Goal: Information Seeking & Learning: Learn about a topic

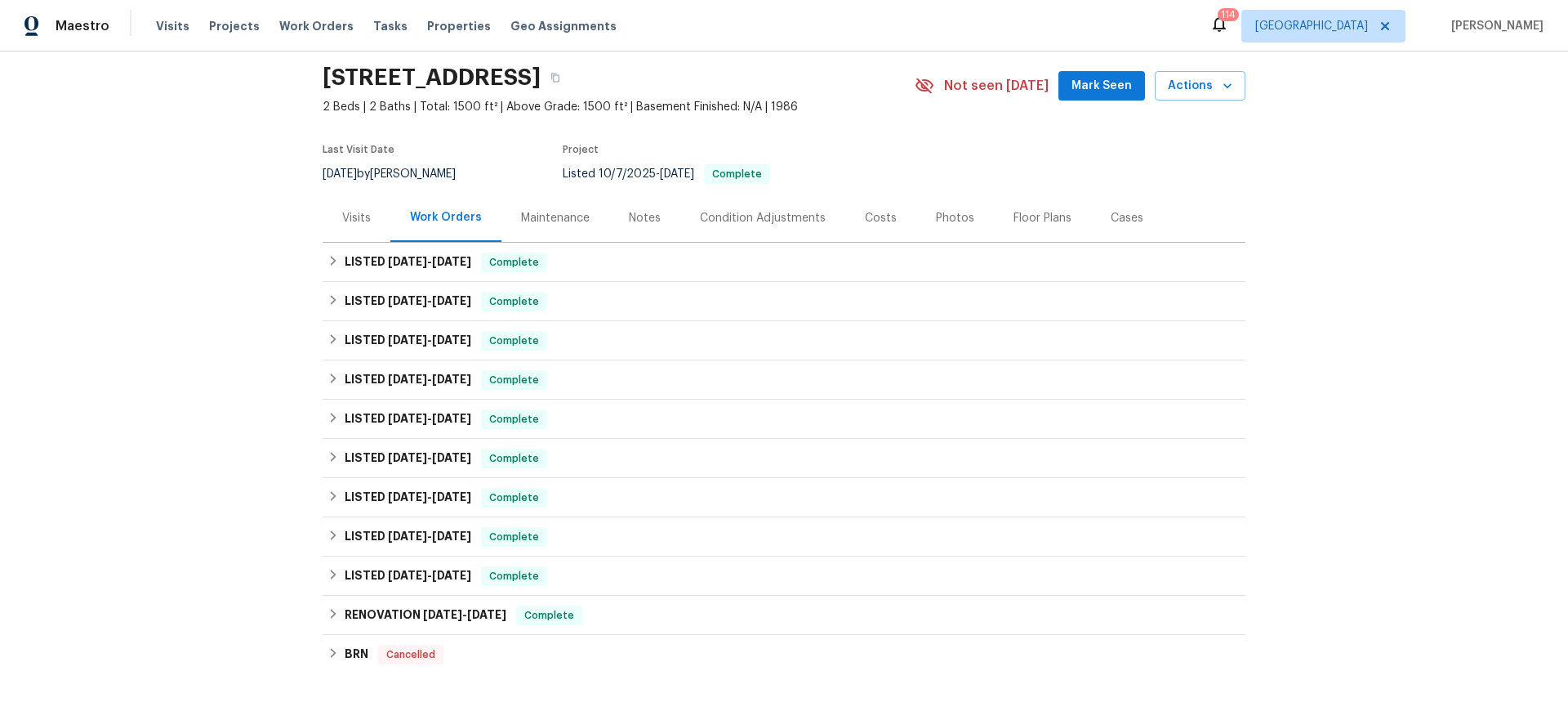
scroll to position [73, 0]
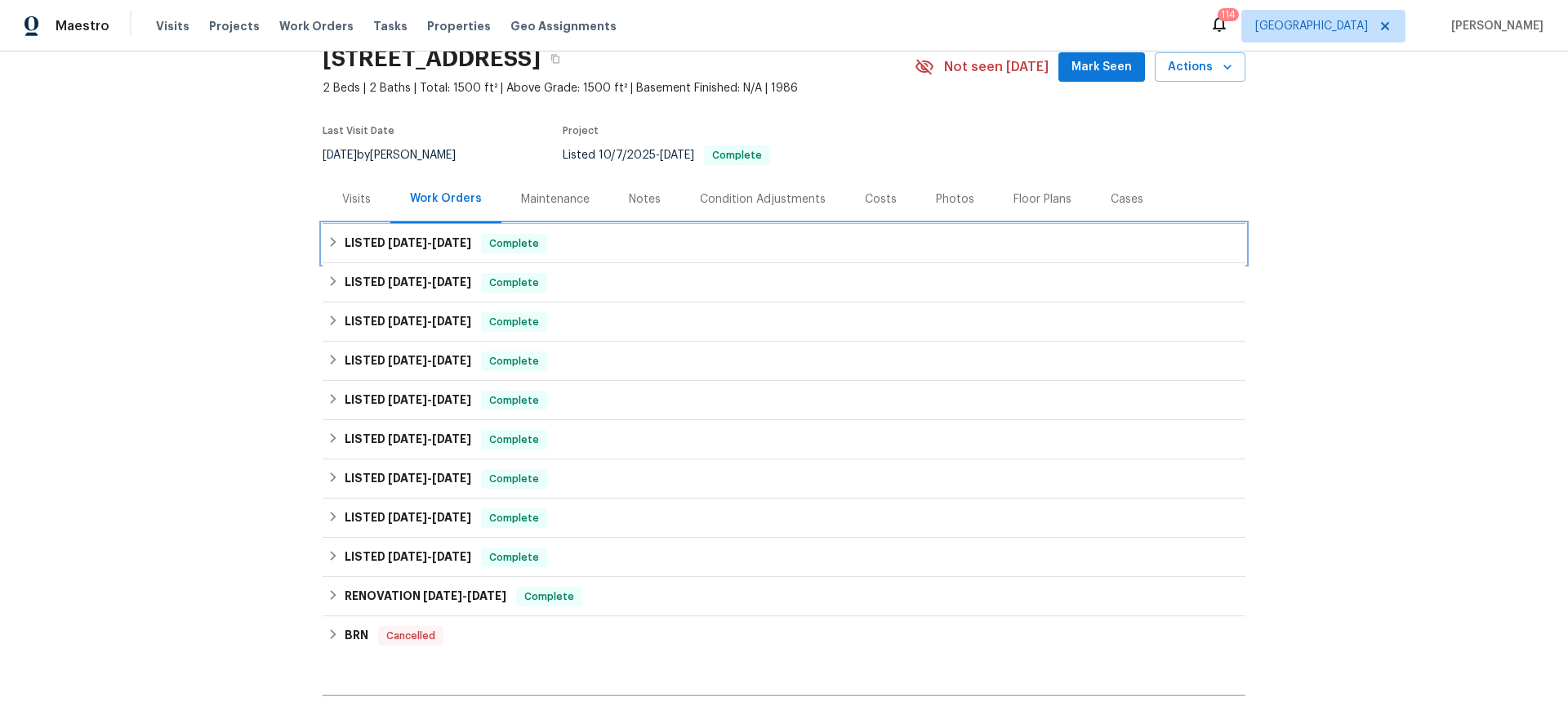
click at [328, 238] on icon at bounding box center [333, 242] width 11 height 11
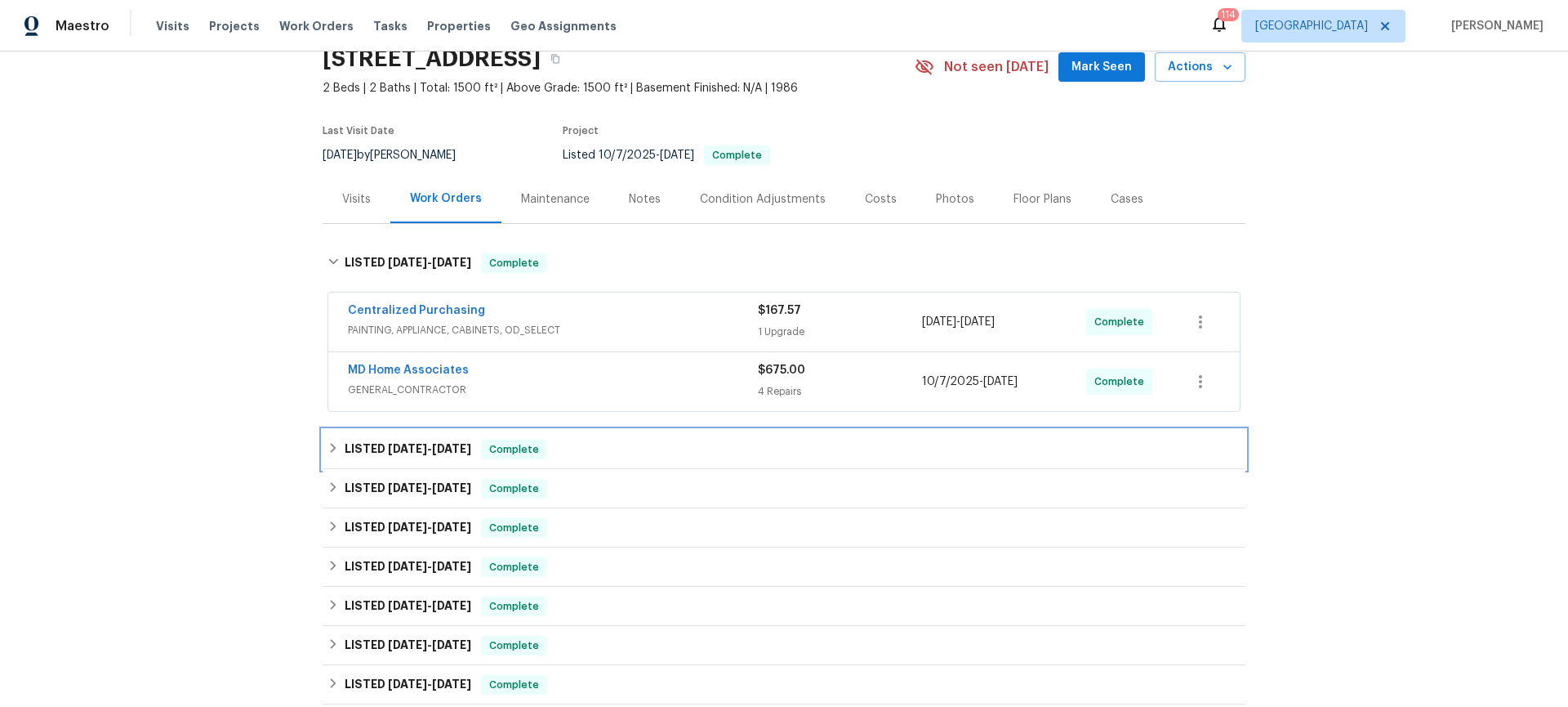
click at [328, 447] on icon at bounding box center [333, 447] width 11 height 11
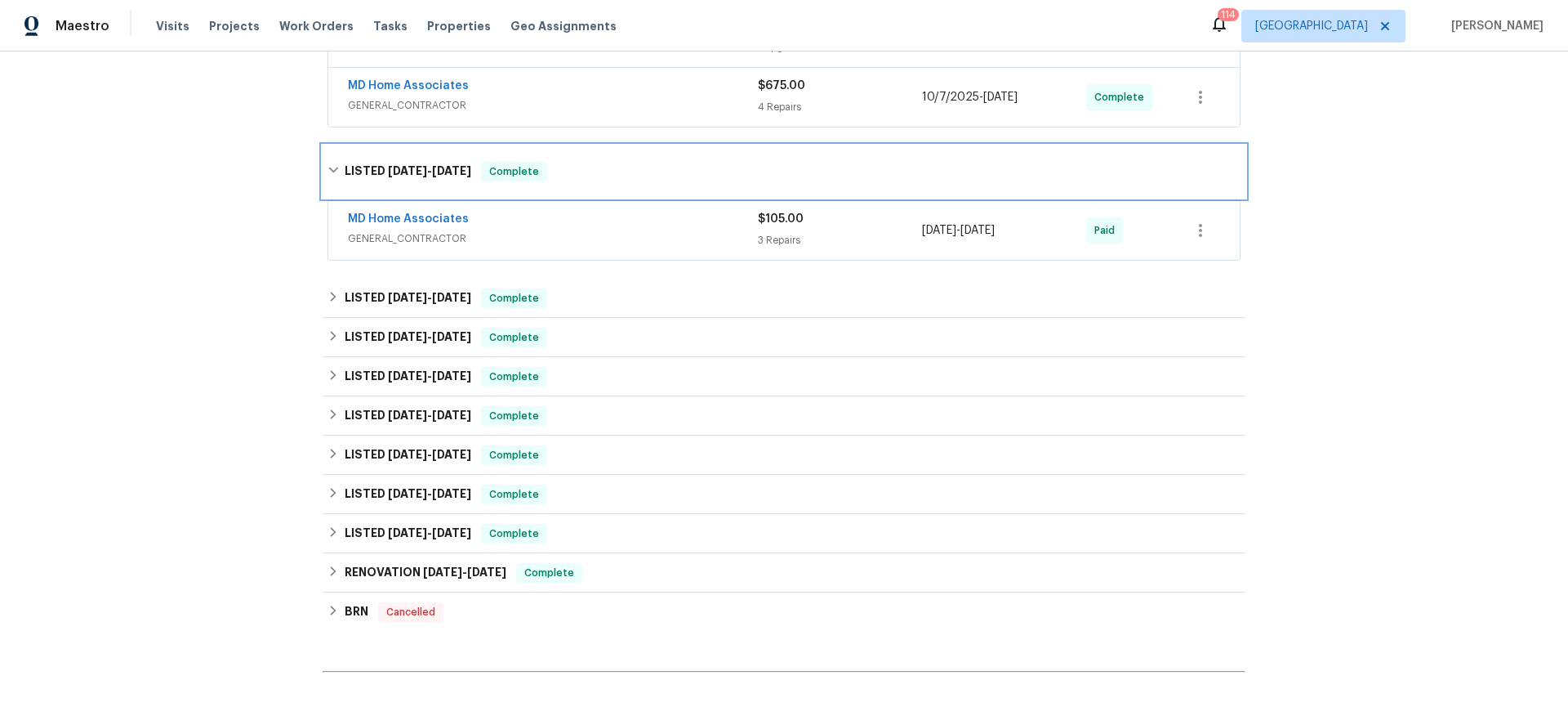
scroll to position [360, 0]
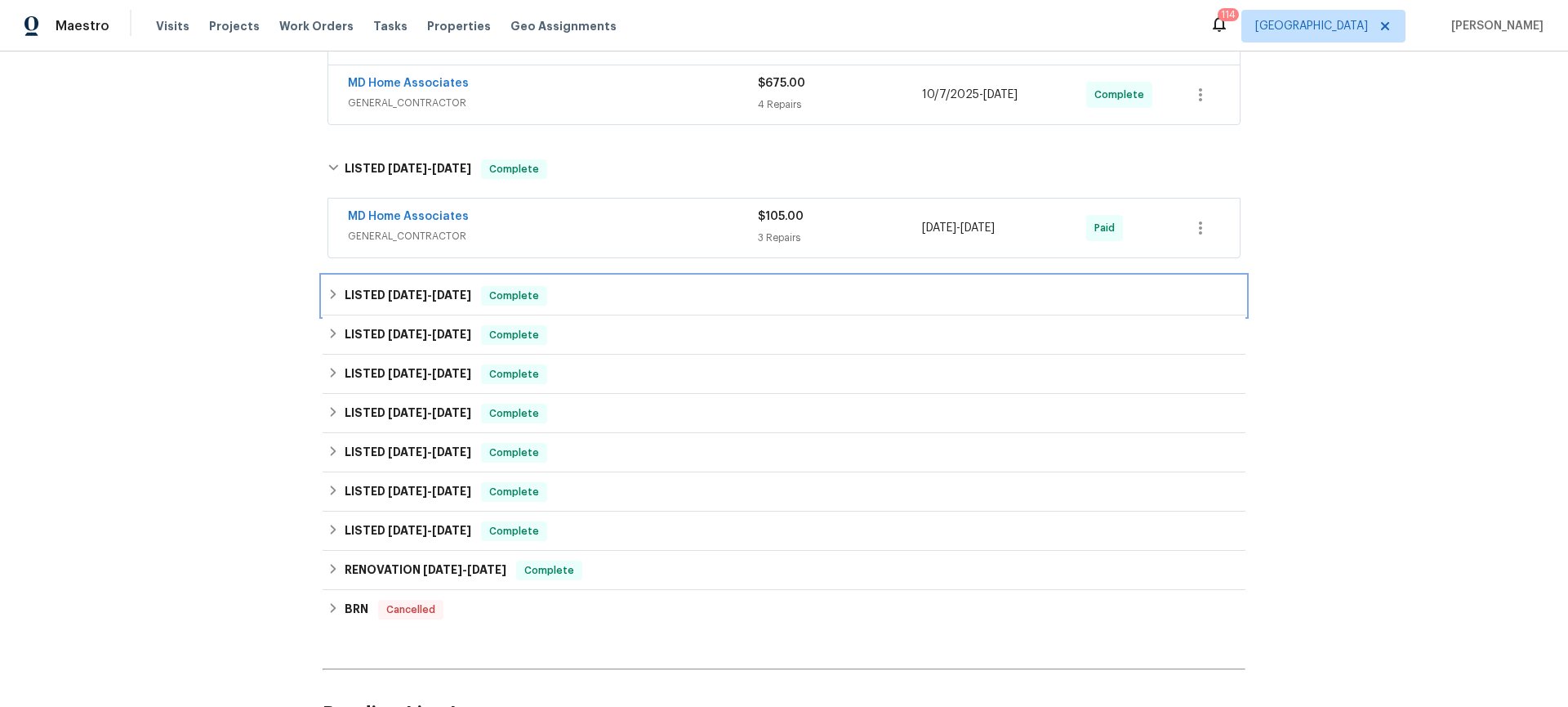
click at [331, 286] on div "LISTED [DATE] - [DATE] Complete" at bounding box center [784, 295] width 913 height 20
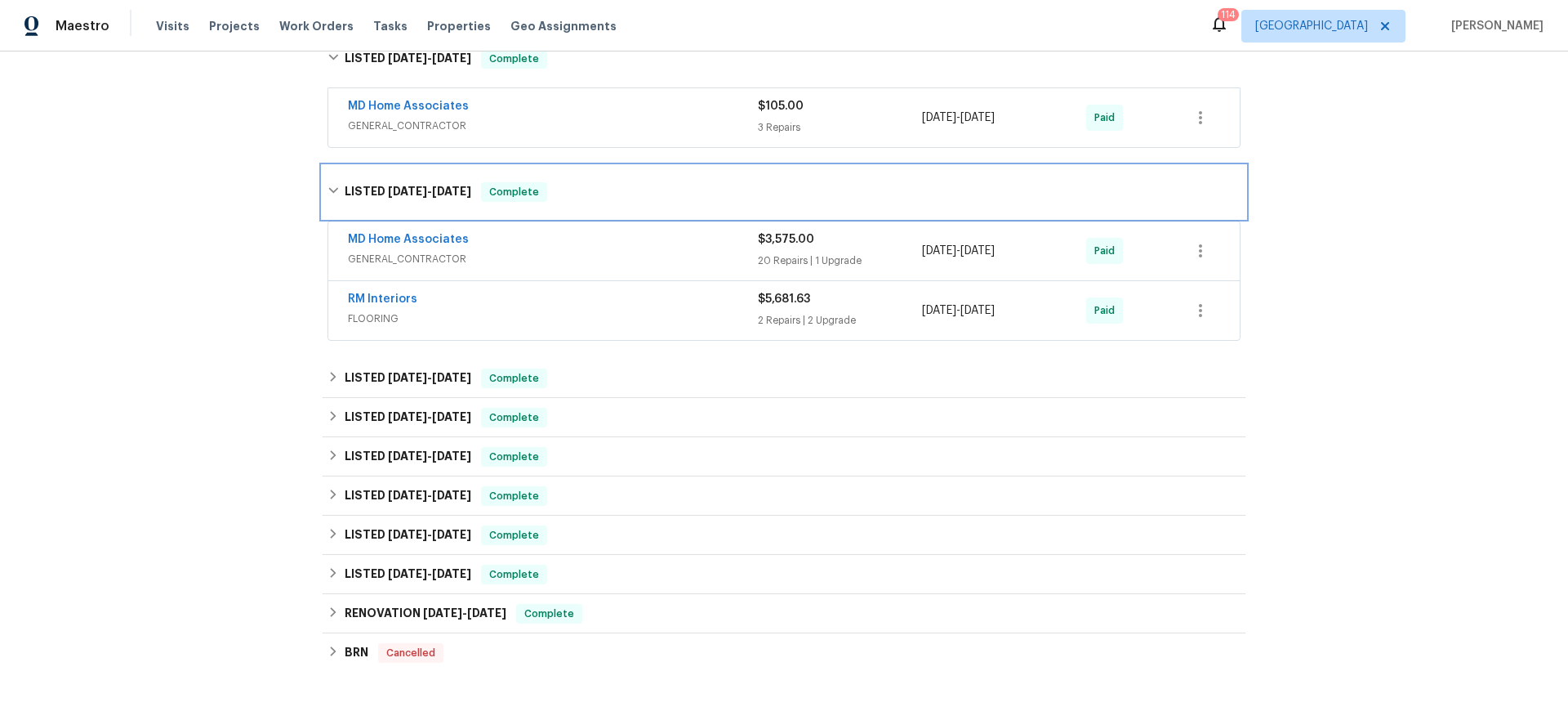
scroll to position [585, 0]
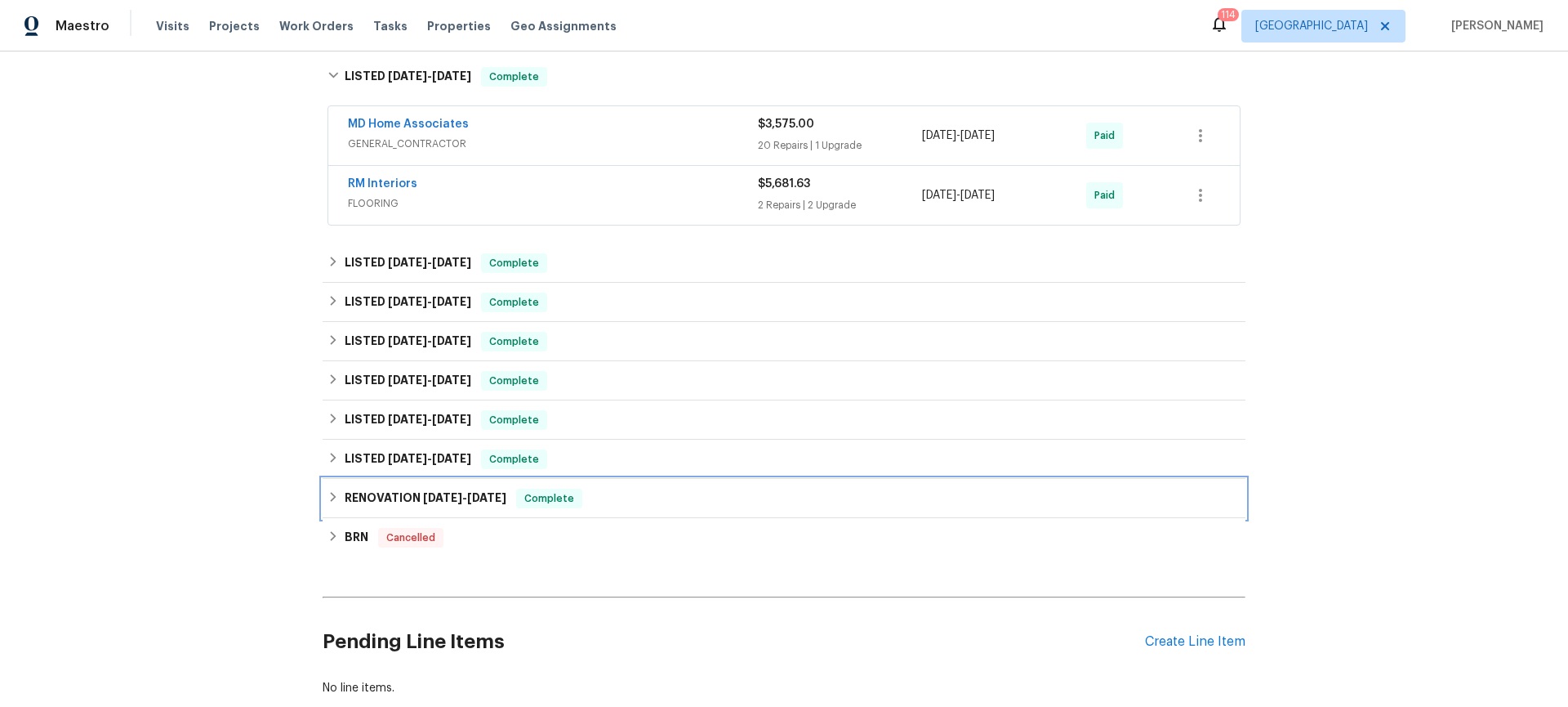
click at [334, 492] on div "RENOVATION [DATE] - [DATE] Complete" at bounding box center [784, 498] width 913 height 20
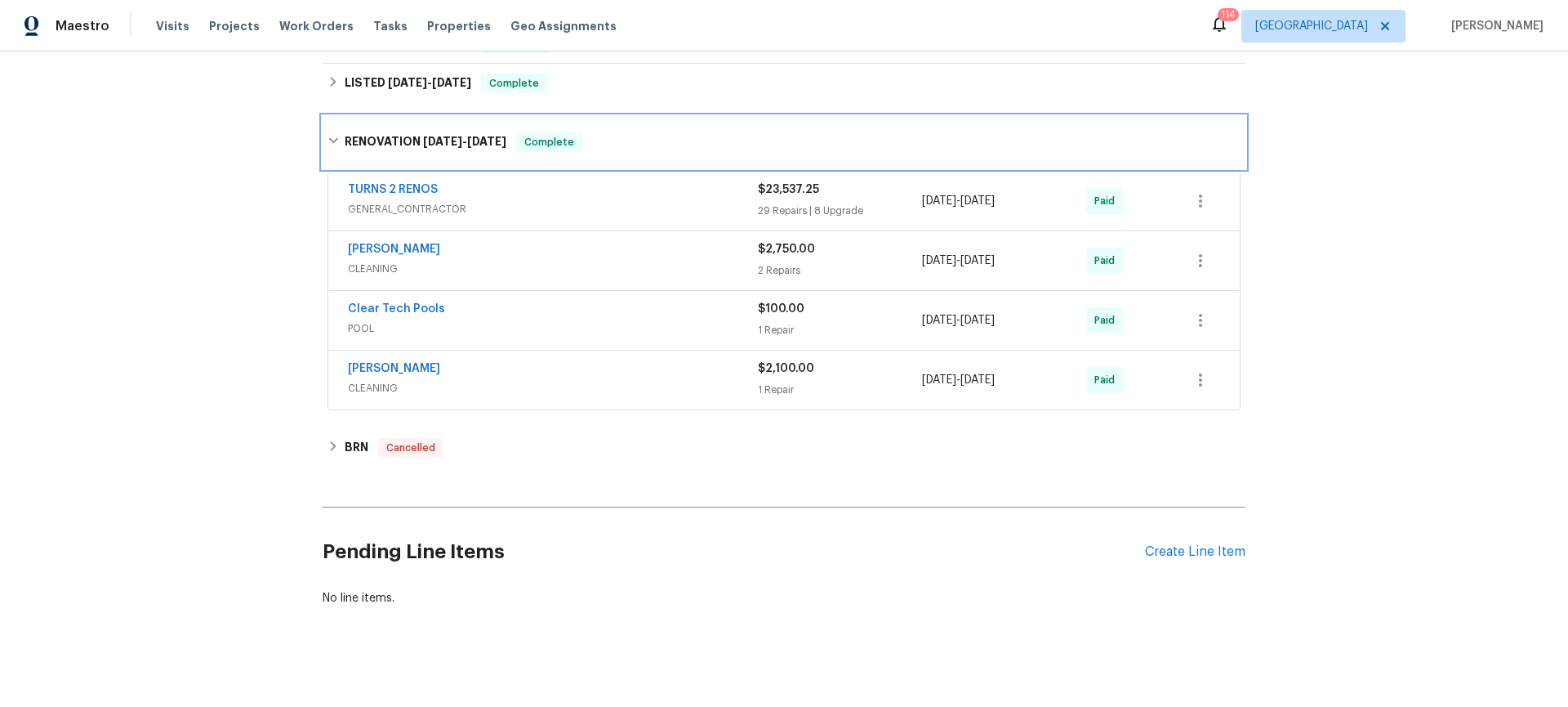
scroll to position [763, 0]
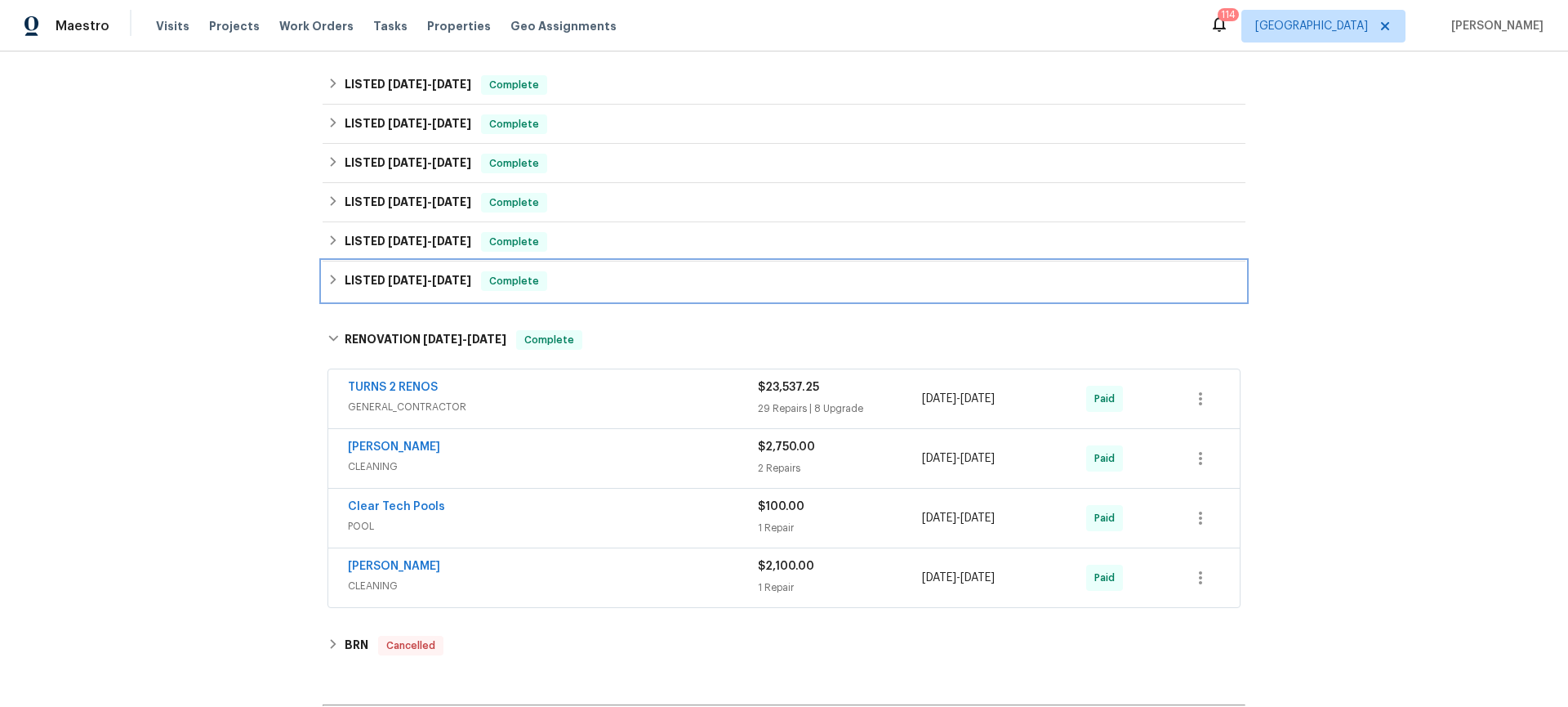
click at [331, 282] on icon at bounding box center [333, 279] width 11 height 11
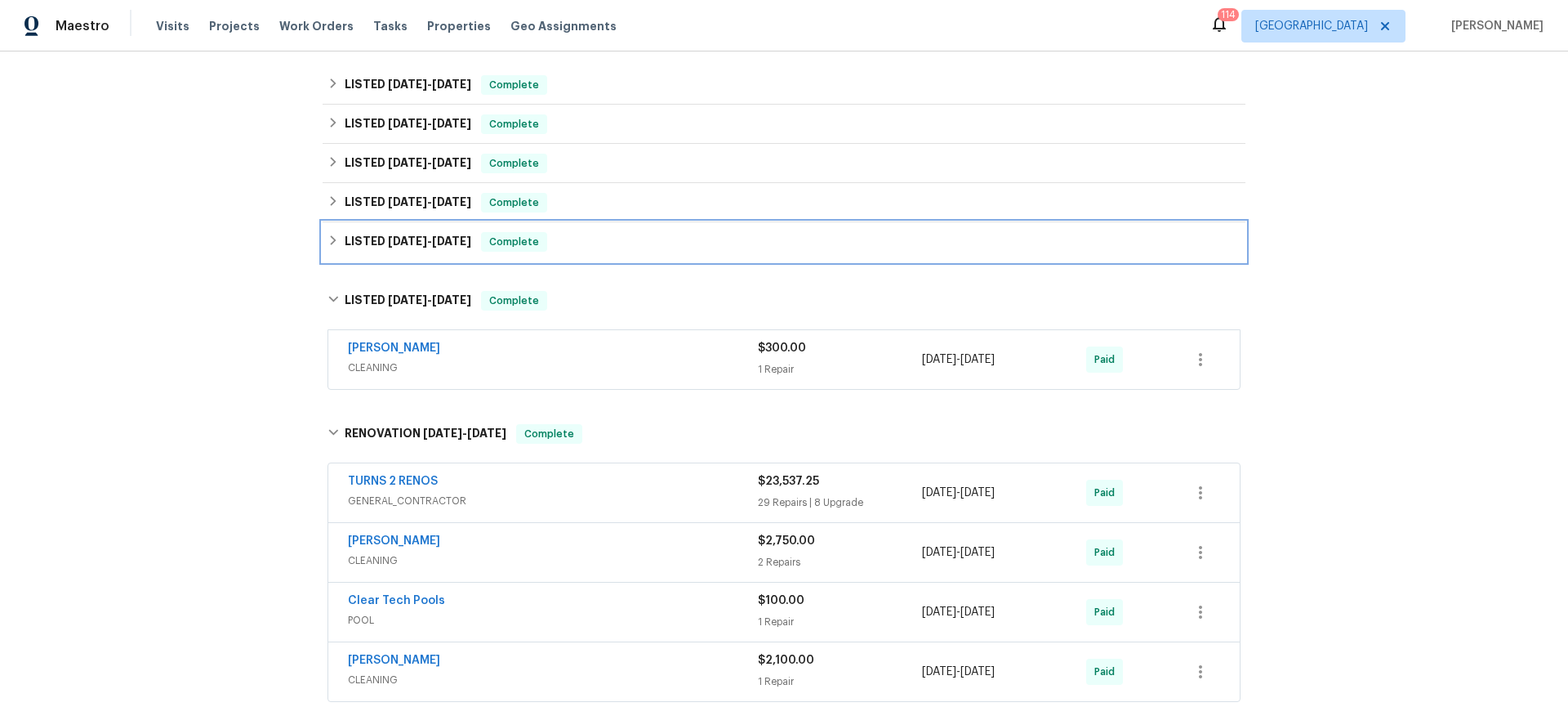
drag, startPoint x: 327, startPoint y: 241, endPoint x: 317, endPoint y: 262, distance: 23.3
click at [331, 242] on icon at bounding box center [334, 240] width 6 height 9
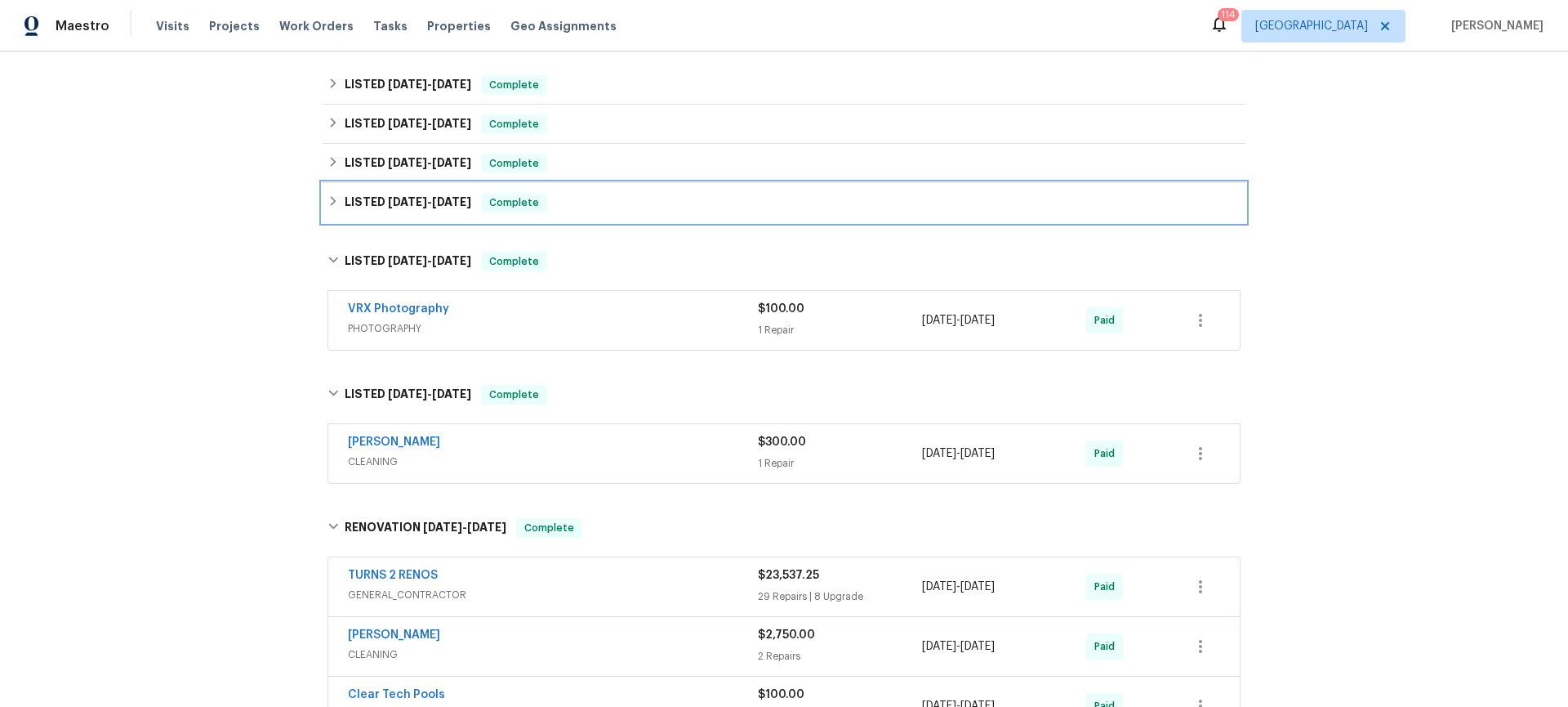
click at [328, 196] on icon at bounding box center [333, 200] width 11 height 11
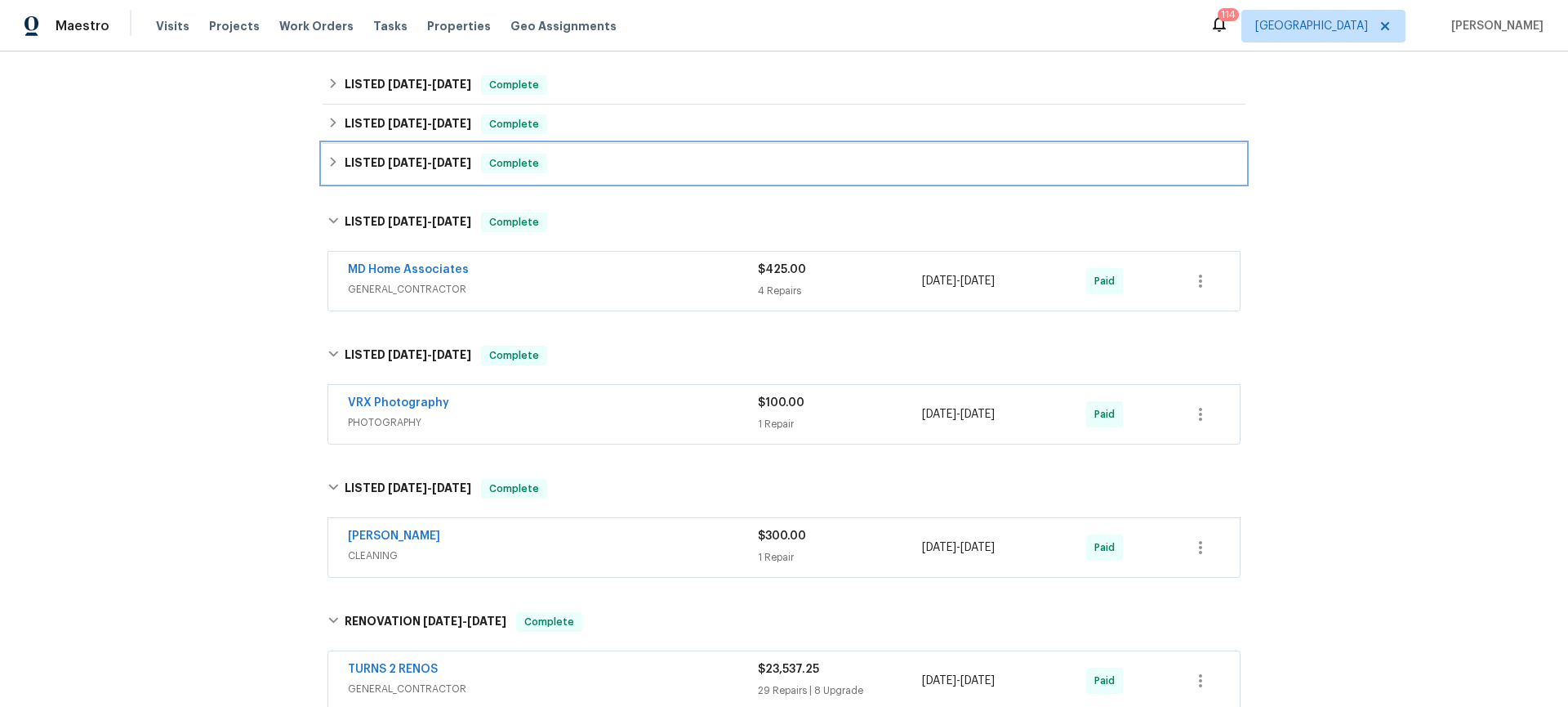
click at [328, 155] on div "LISTED [DATE] - [DATE] Complete" at bounding box center [784, 163] width 913 height 20
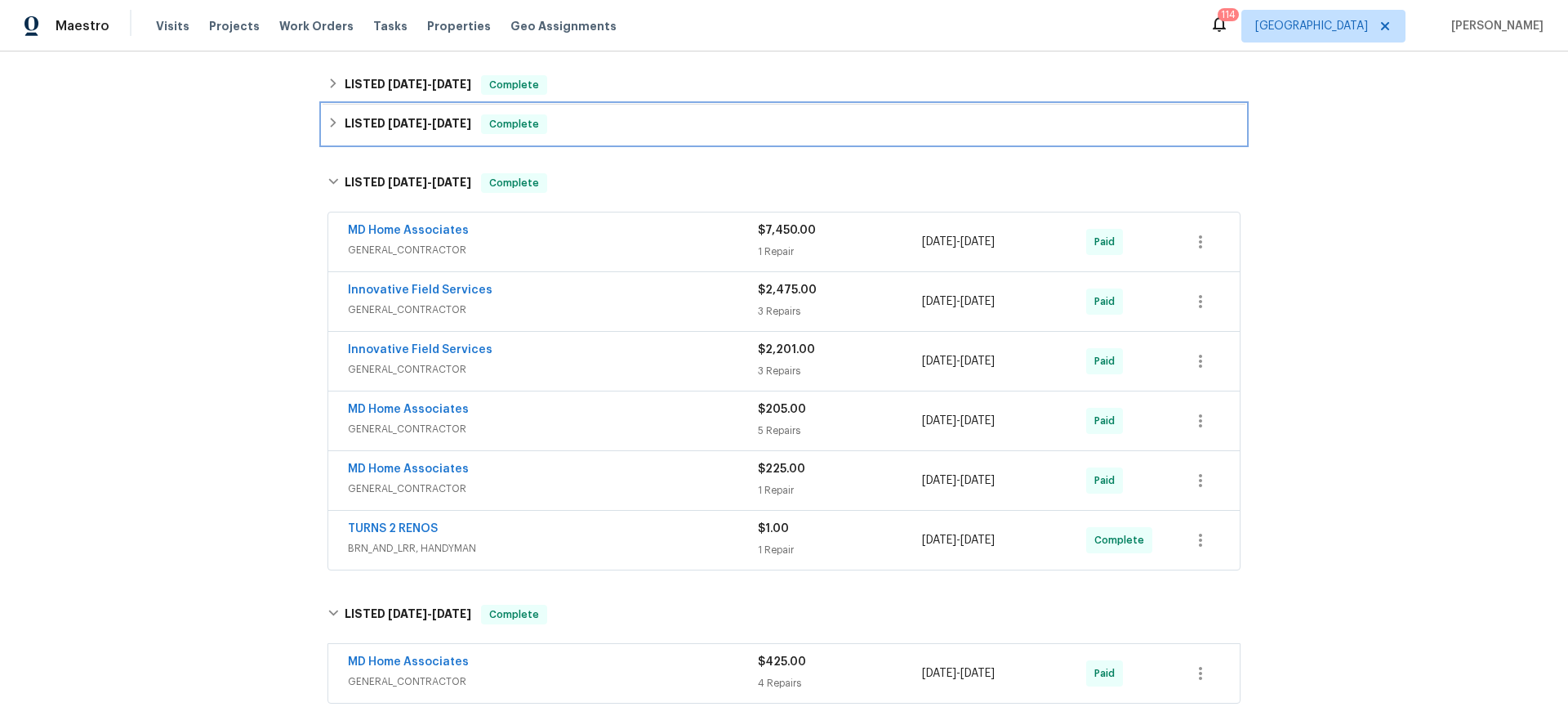
click at [328, 120] on icon at bounding box center [333, 122] width 11 height 11
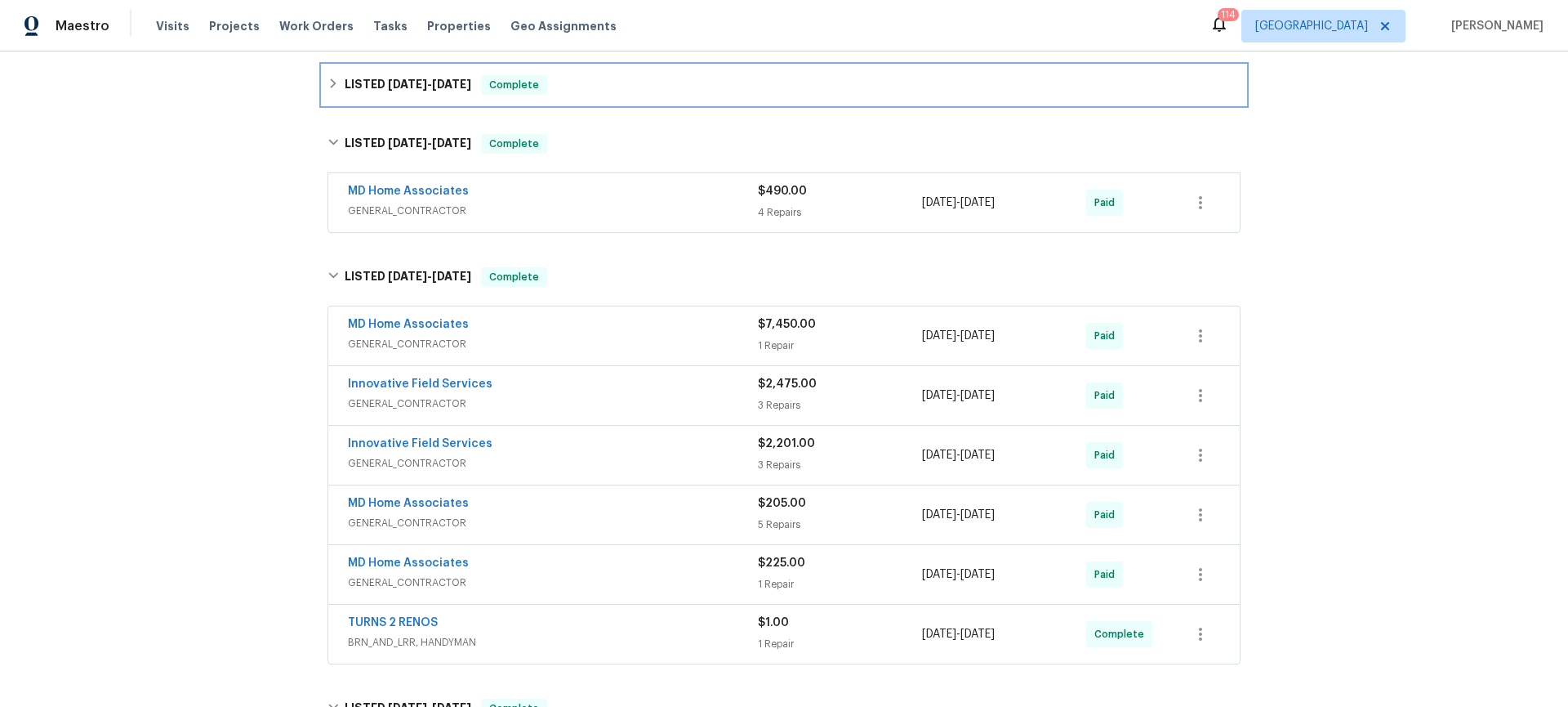
click at [328, 90] on div "LISTED [DATE] - [DATE] Complete" at bounding box center [784, 84] width 913 height 20
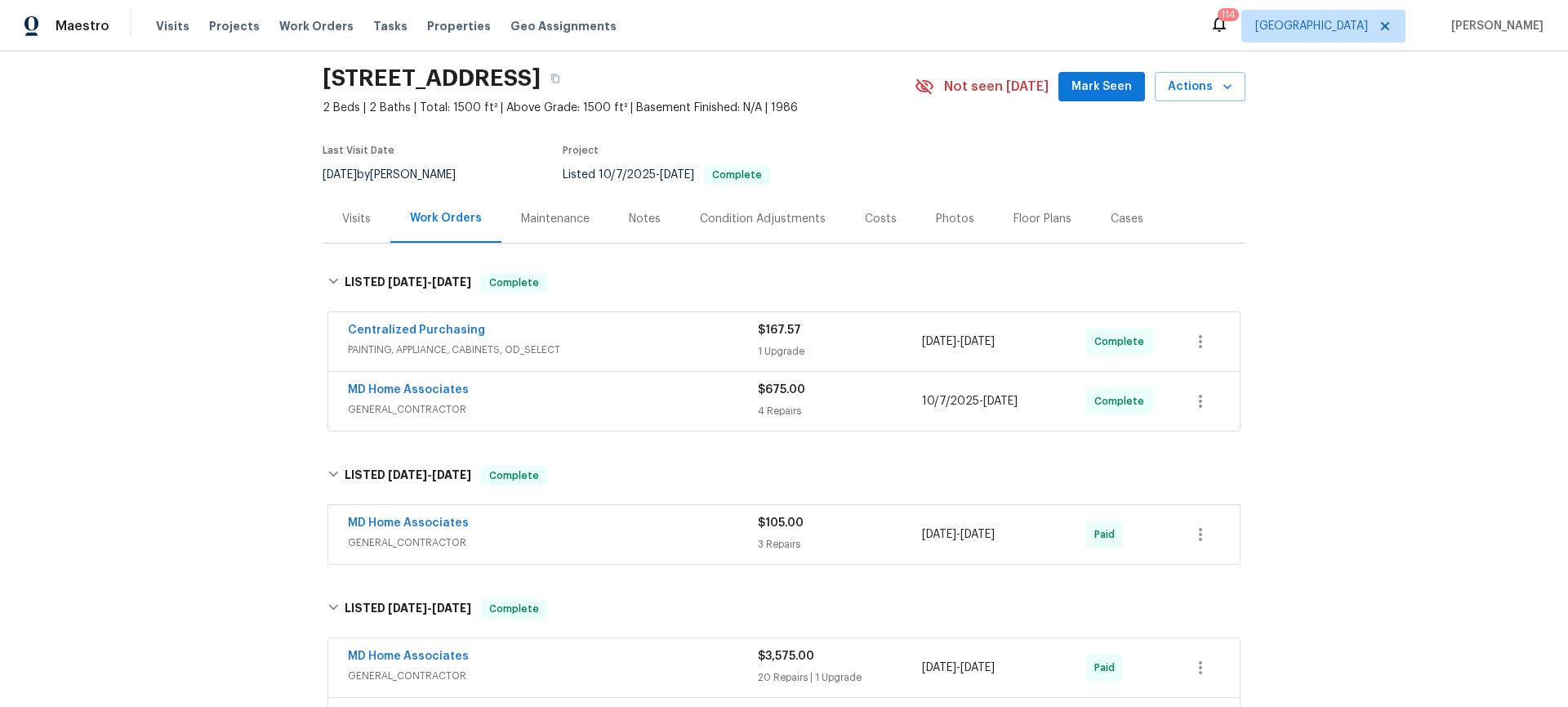
scroll to position [52, 0]
click at [396, 97] on div "[STREET_ADDRESS]" at bounding box center [618, 78] width 592 height 42
click at [406, 82] on h2 "[STREET_ADDRESS]" at bounding box center [432, 79] width 218 height 16
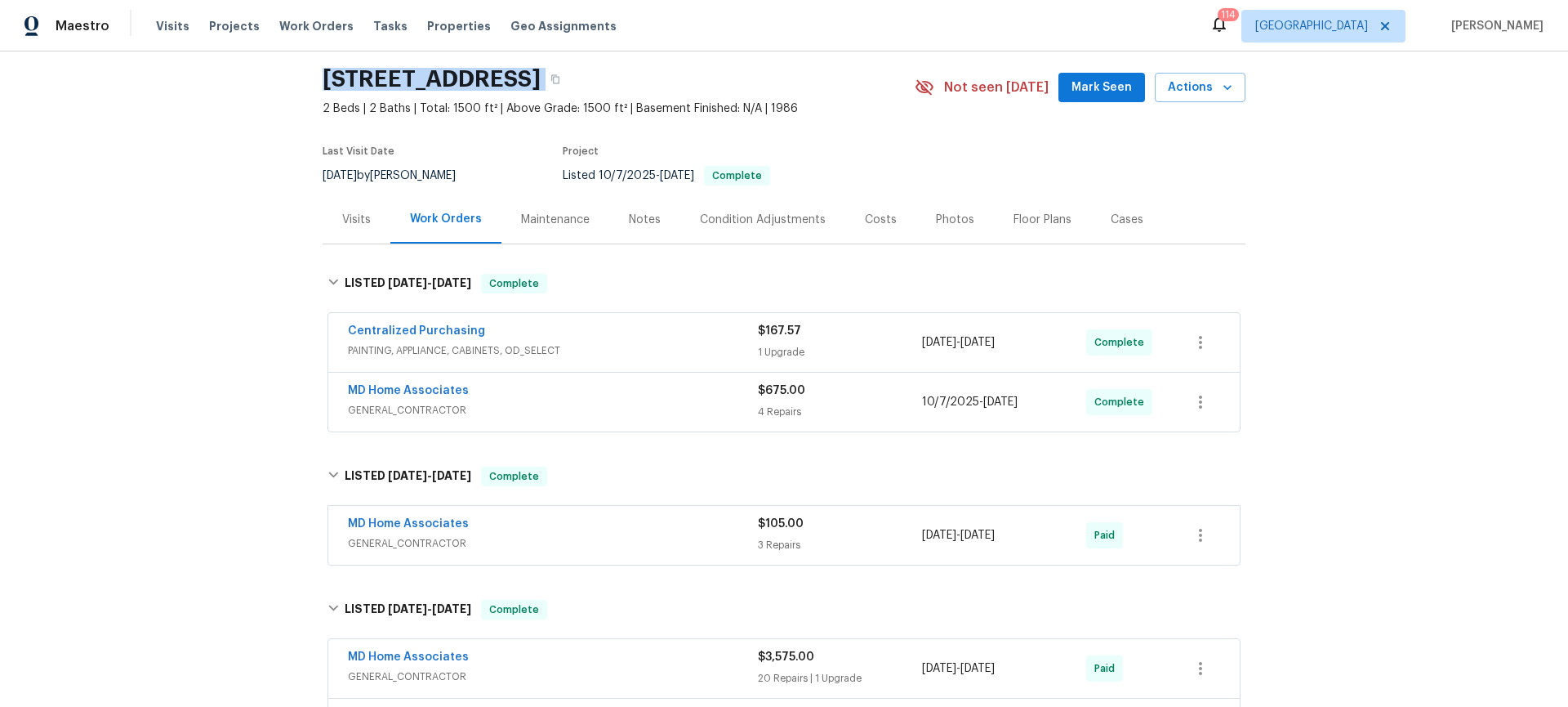
copy div "[STREET_ADDRESS]"
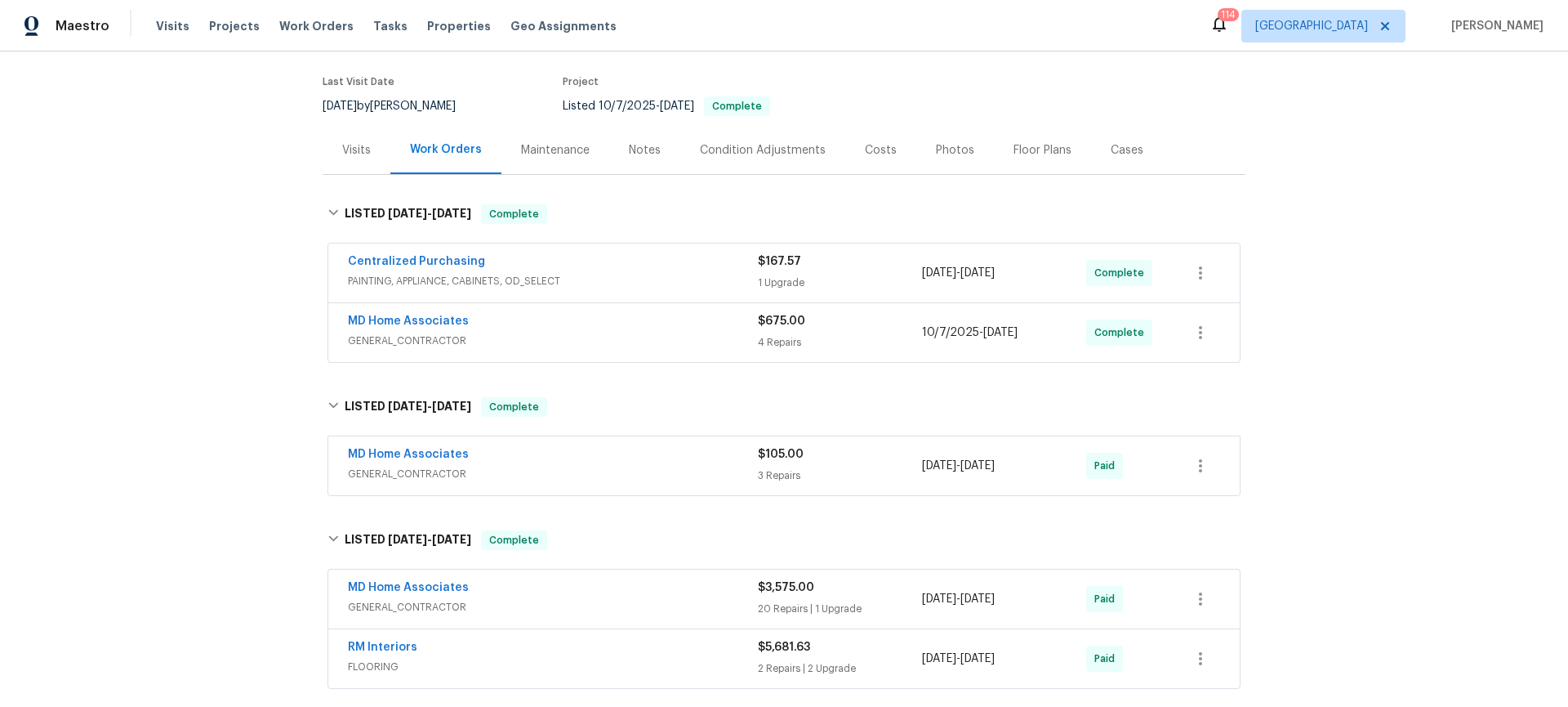
scroll to position [201, 0]
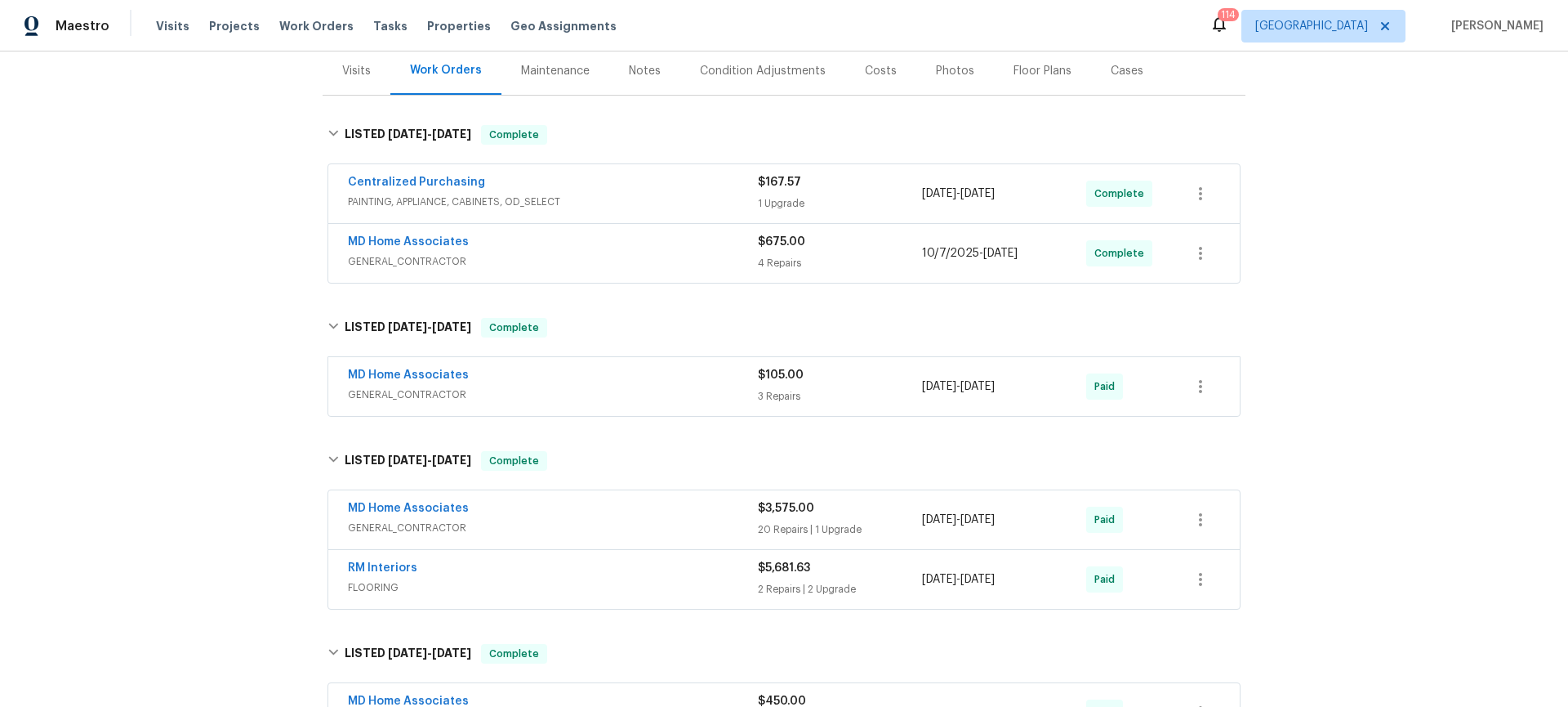
click at [532, 255] on span "GENERAL_CONTRACTOR" at bounding box center [553, 261] width 410 height 16
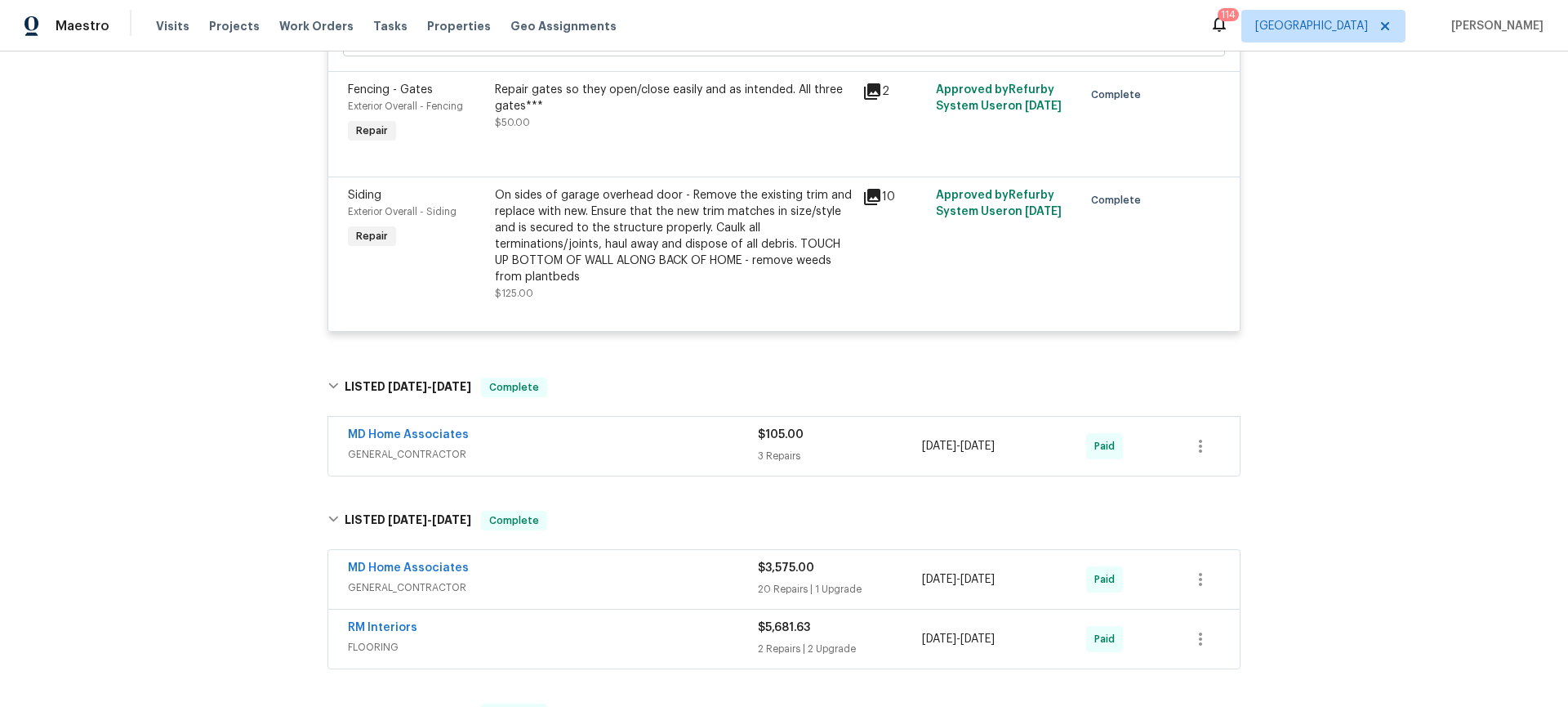
scroll to position [857, 0]
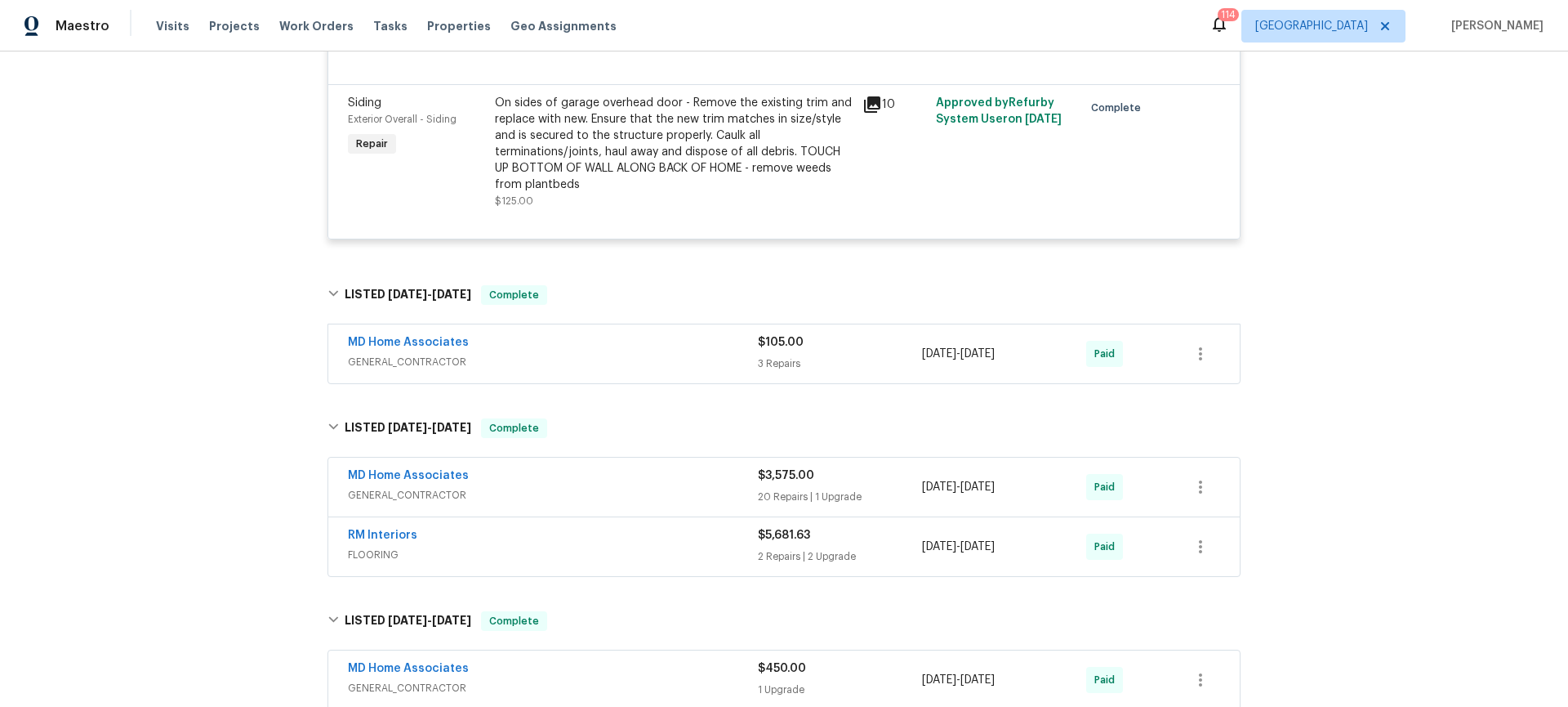
click at [594, 356] on span "GENERAL_CONTRACTOR" at bounding box center [553, 361] width 410 height 16
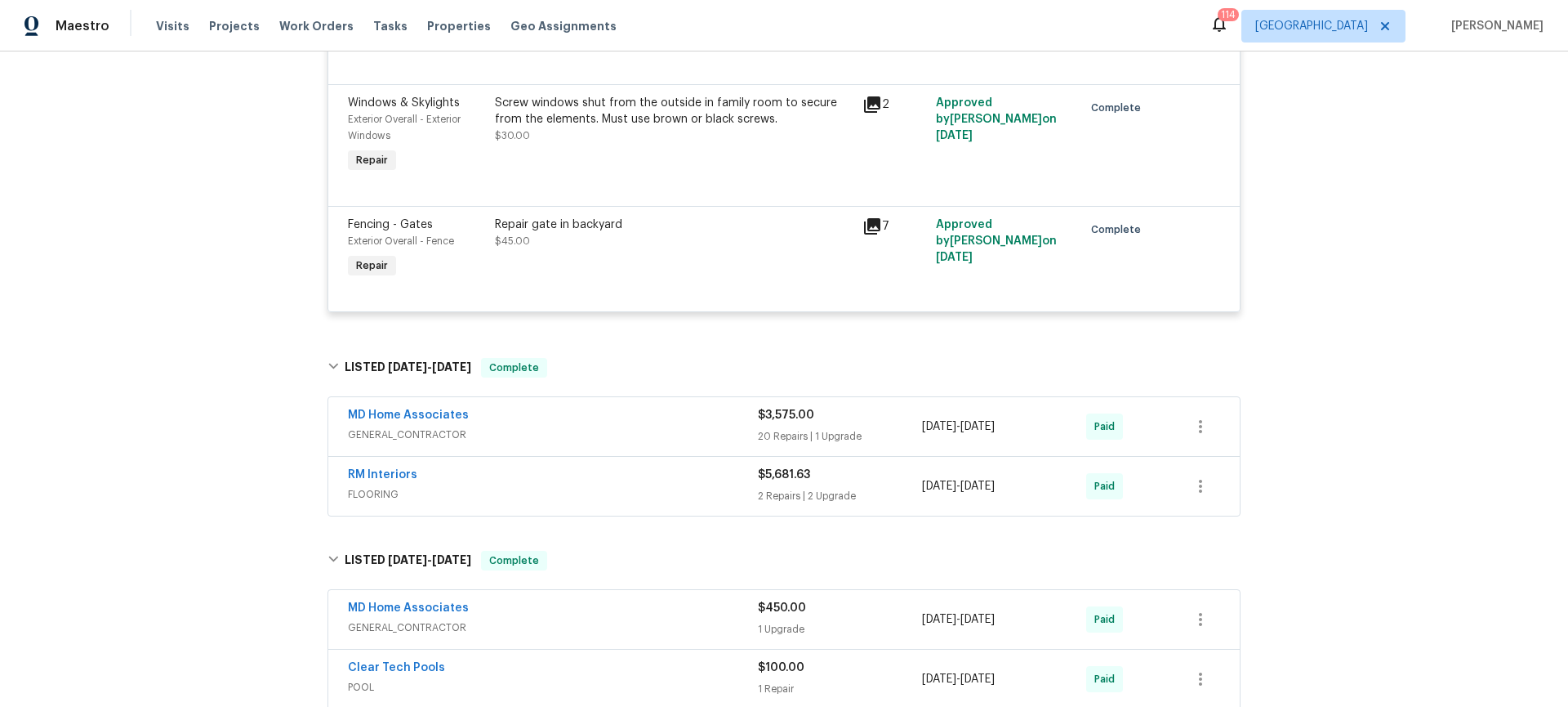
scroll to position [1381, 0]
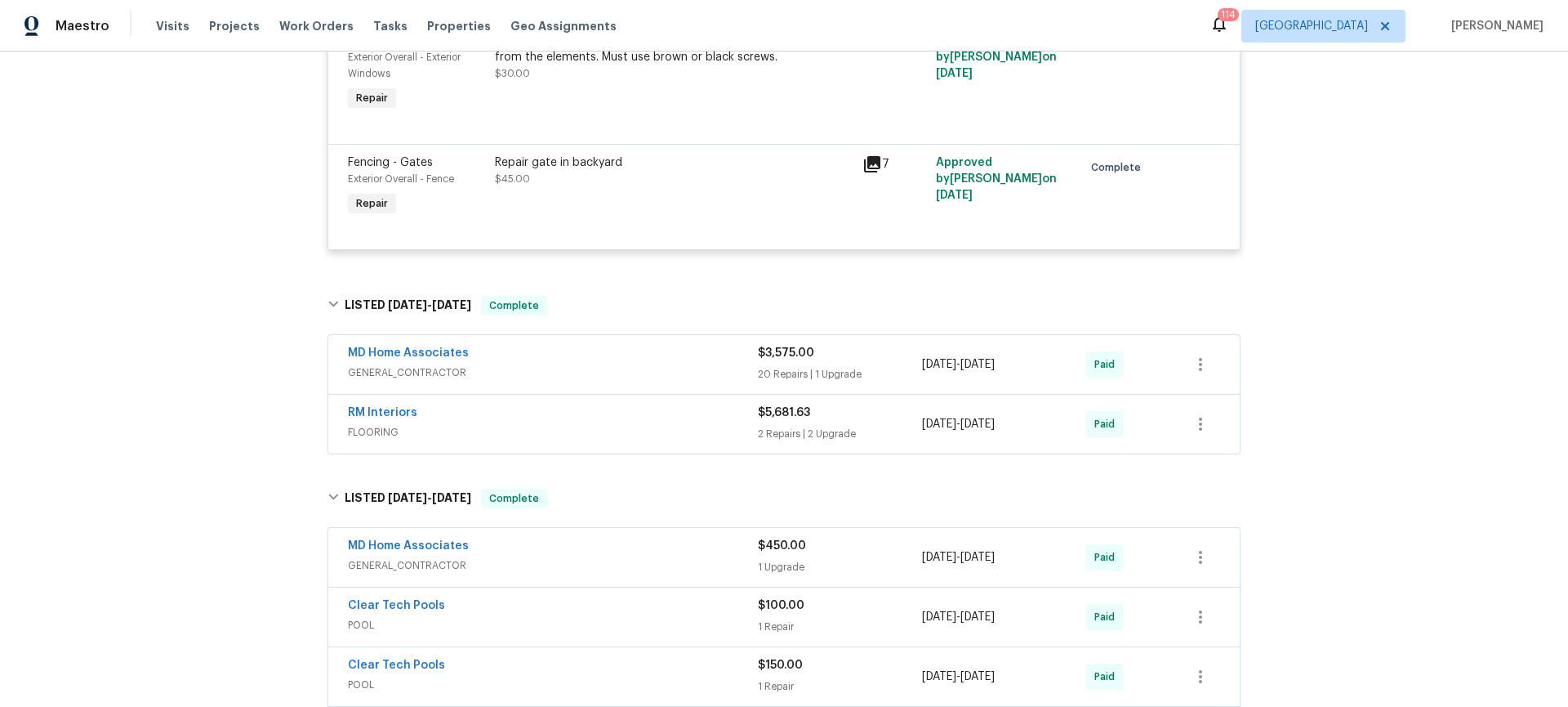
click at [611, 365] on div "MD Home Associates" at bounding box center [553, 354] width 410 height 20
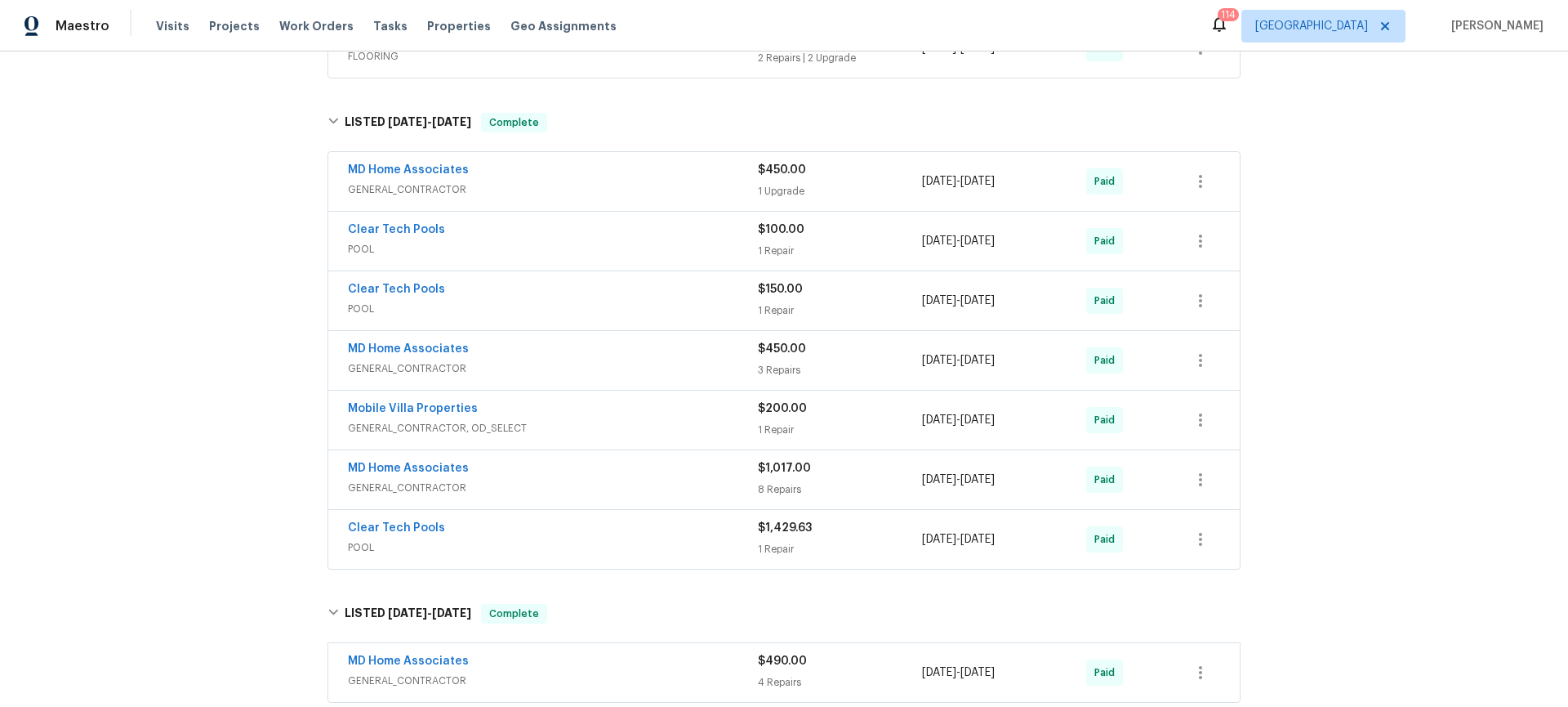
scroll to position [5141, 0]
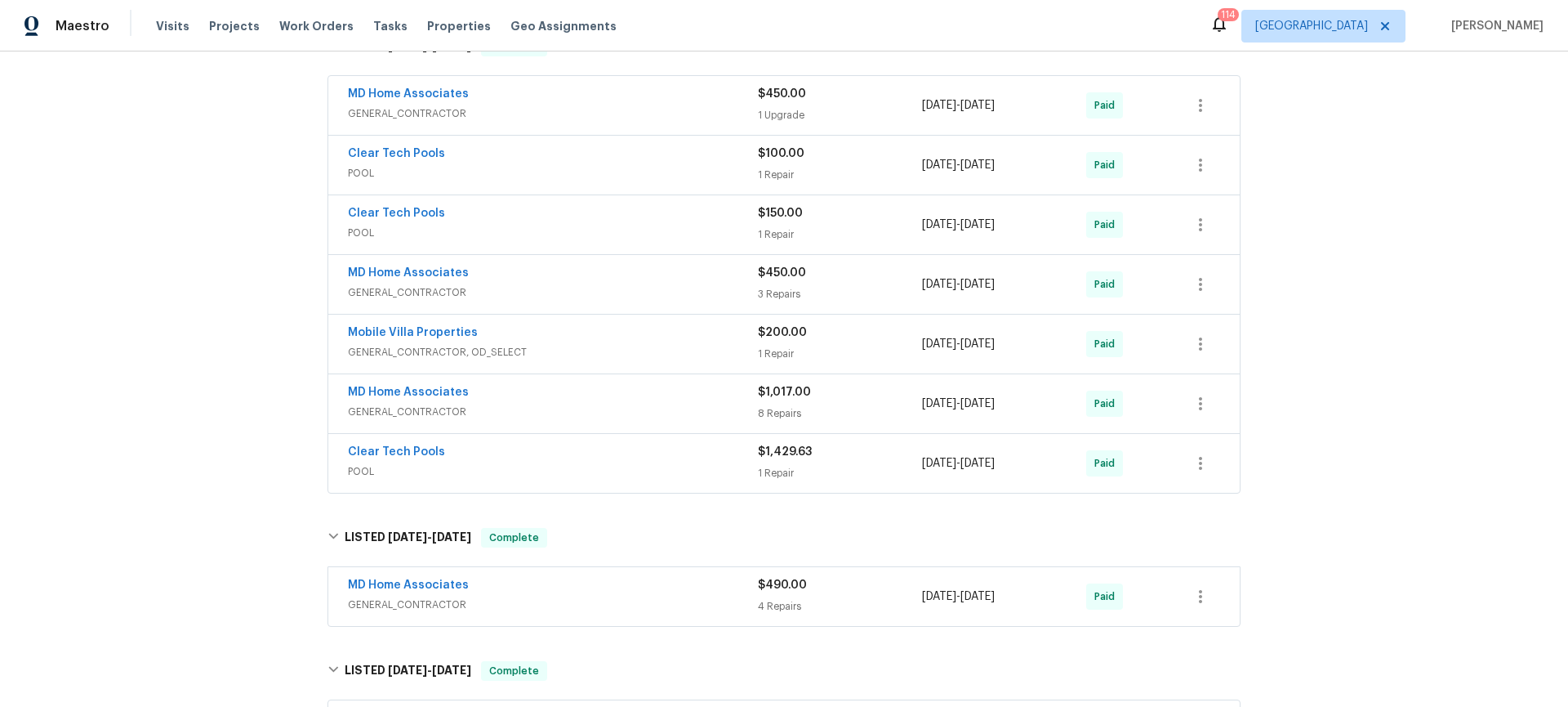
click at [558, 354] on span "GENERAL_CONTRACTOR, OD_SELECT" at bounding box center [553, 352] width 410 height 16
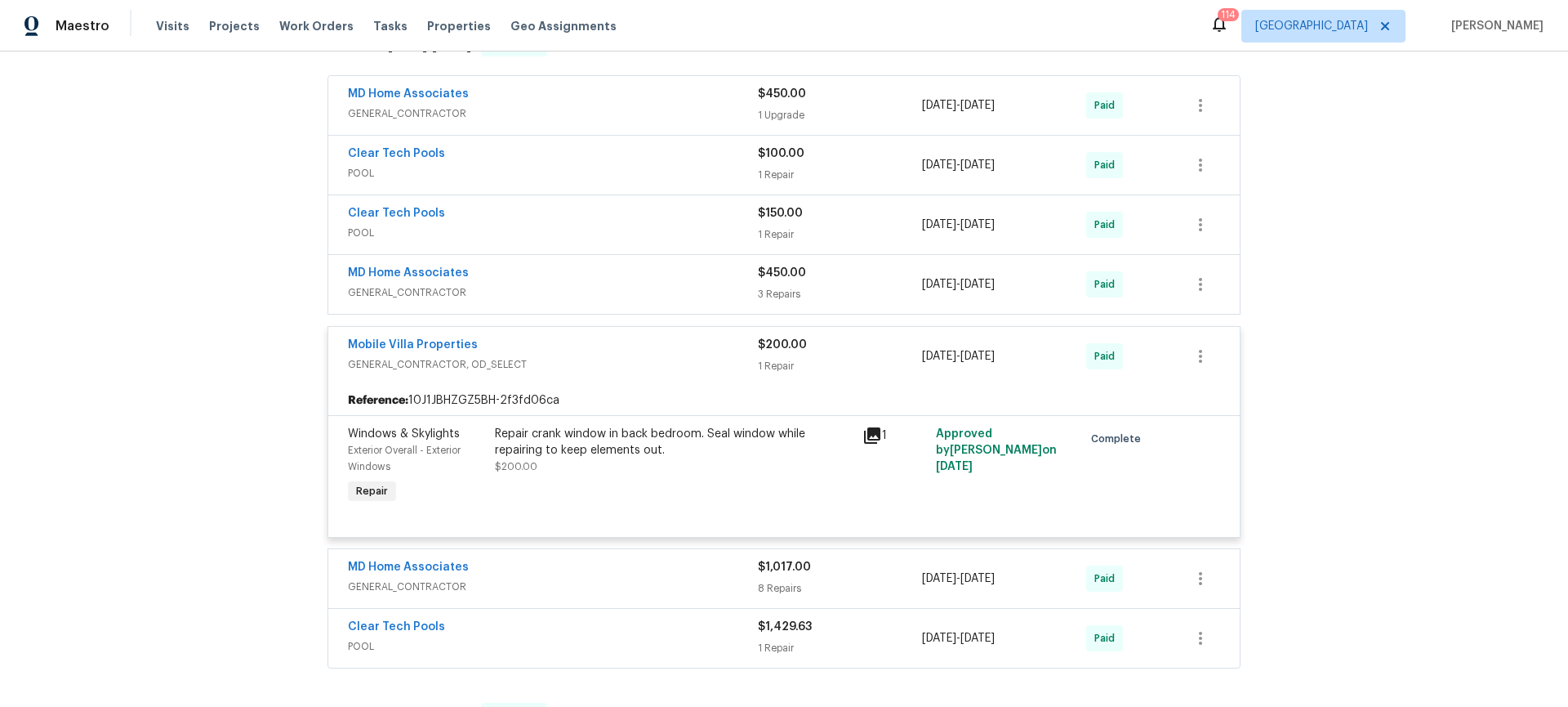
click at [565, 297] on span "GENERAL_CONTRACTOR" at bounding box center [553, 292] width 410 height 16
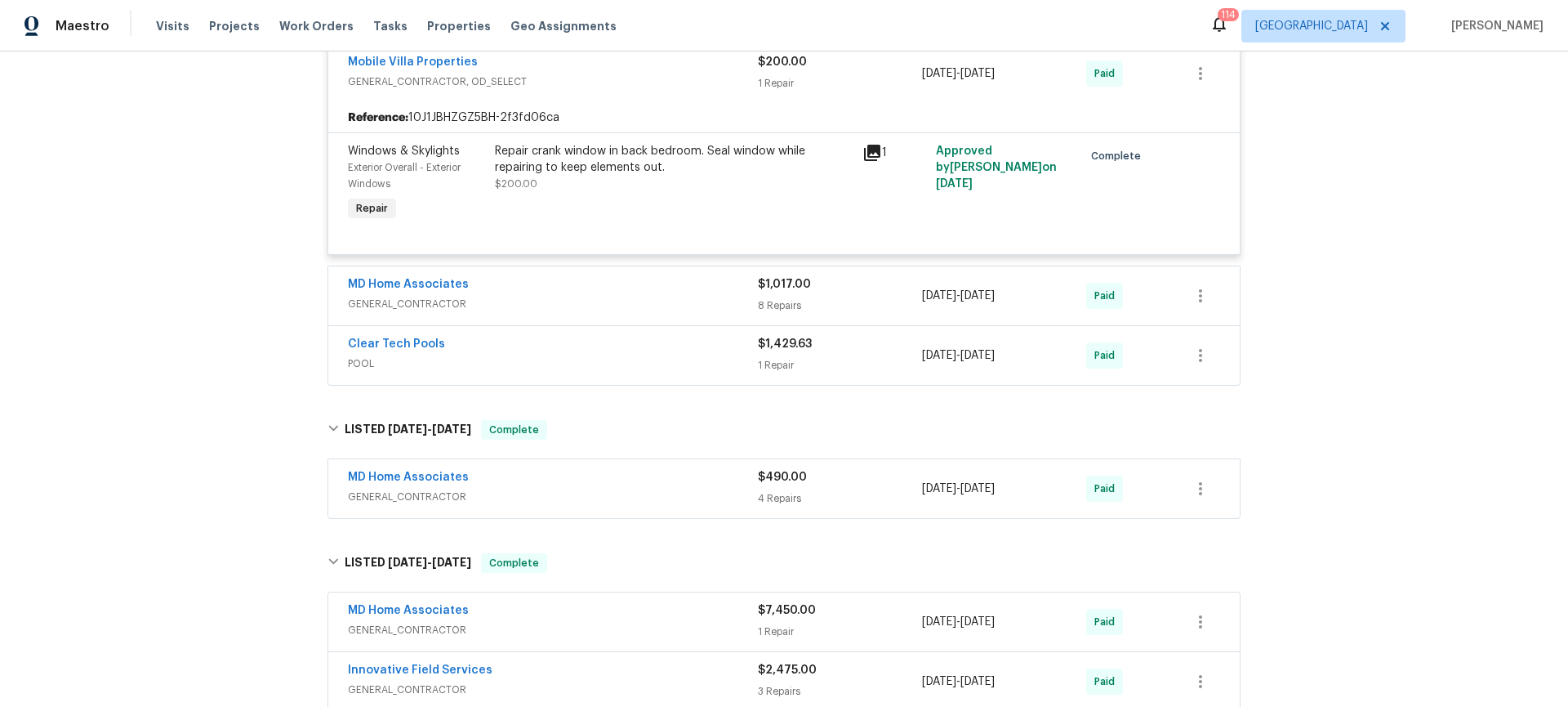
scroll to position [5842, 0]
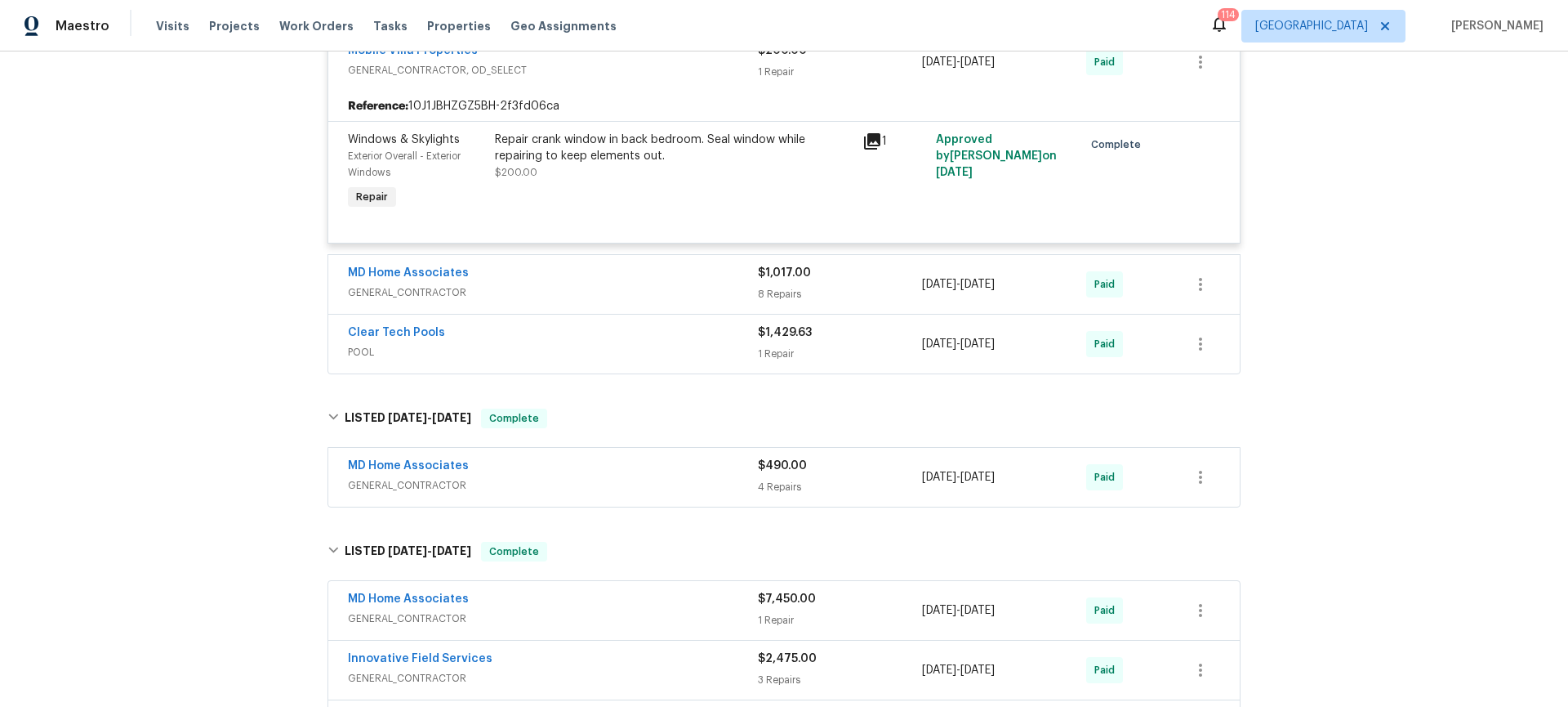
click at [567, 292] on span "GENERAL_CONTRACTOR" at bounding box center [553, 292] width 410 height 16
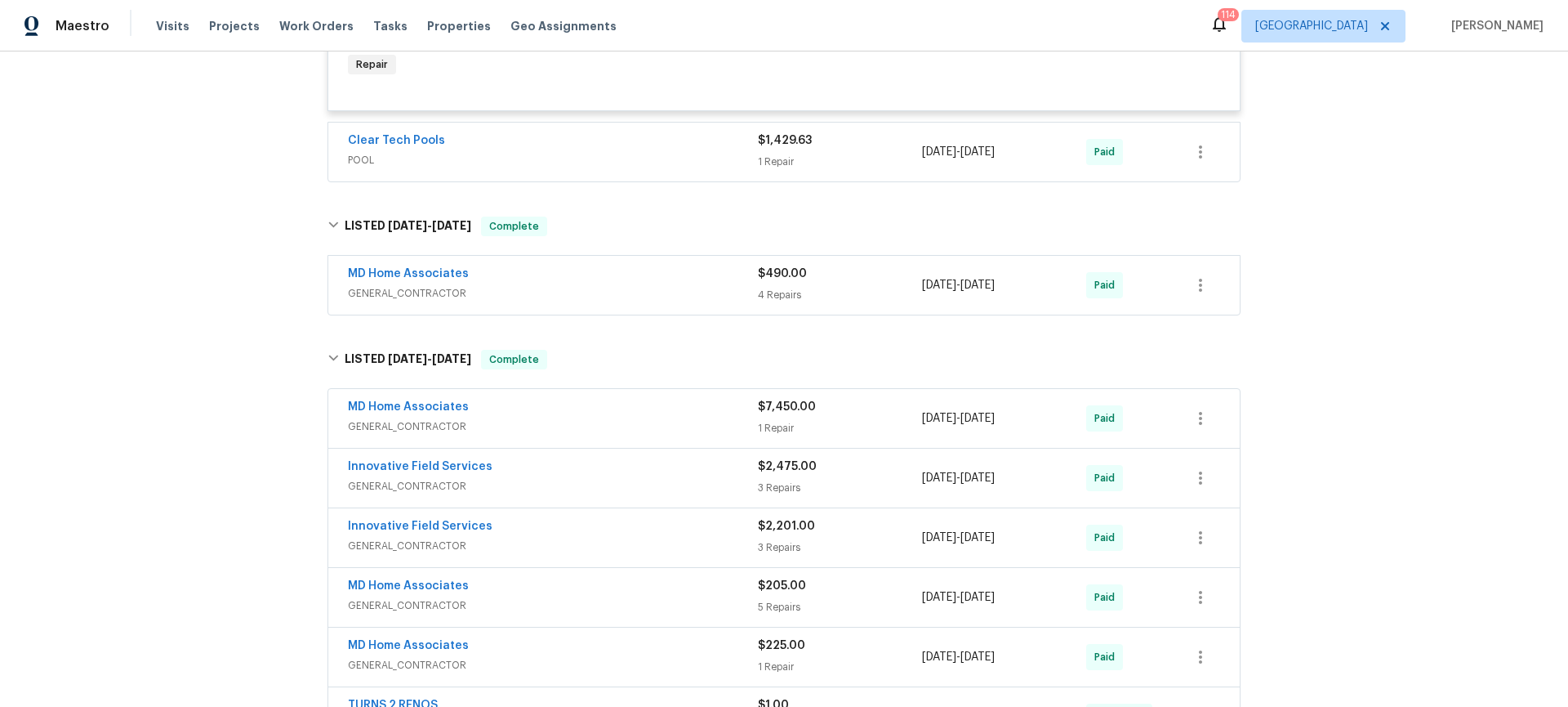
scroll to position [7051, 0]
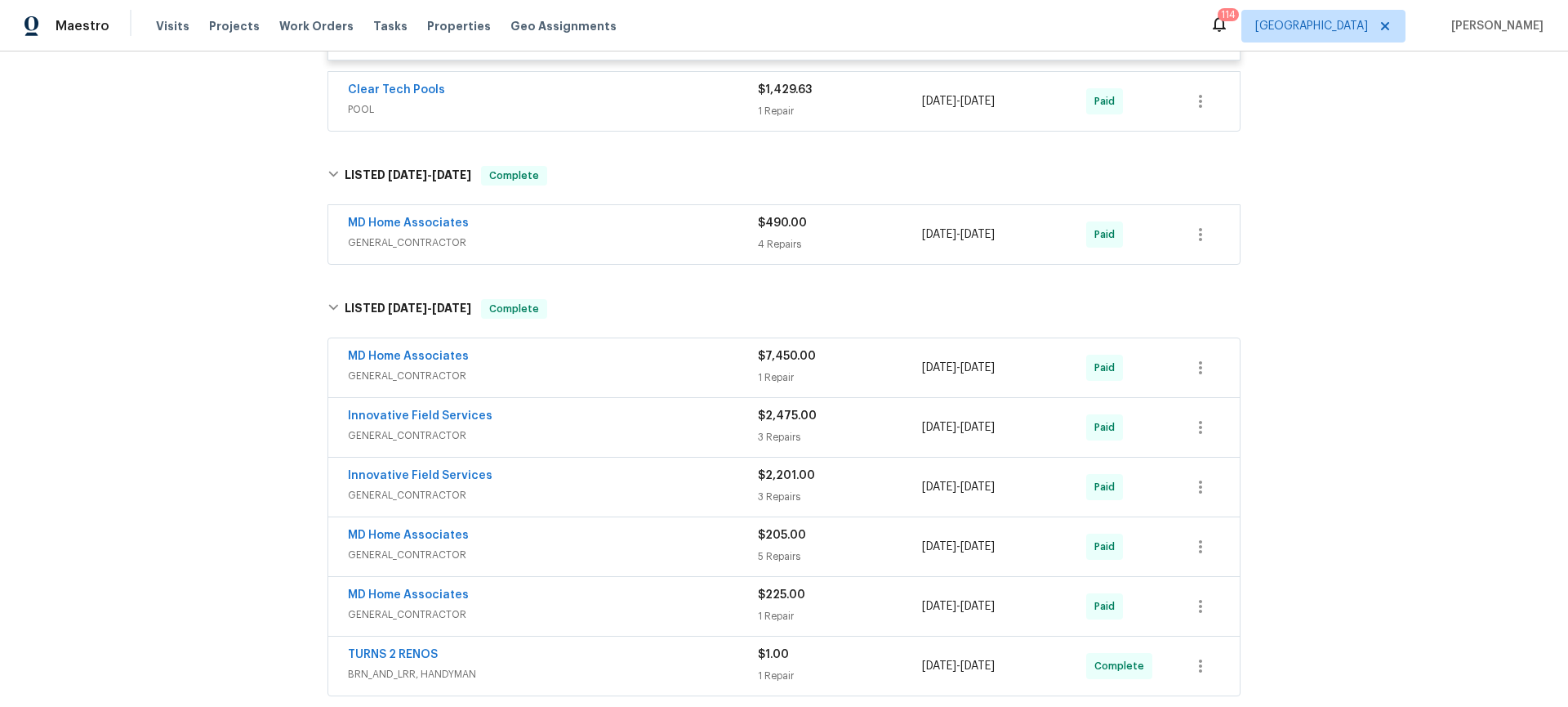
click at [579, 362] on div "MD Home Associates" at bounding box center [553, 358] width 410 height 20
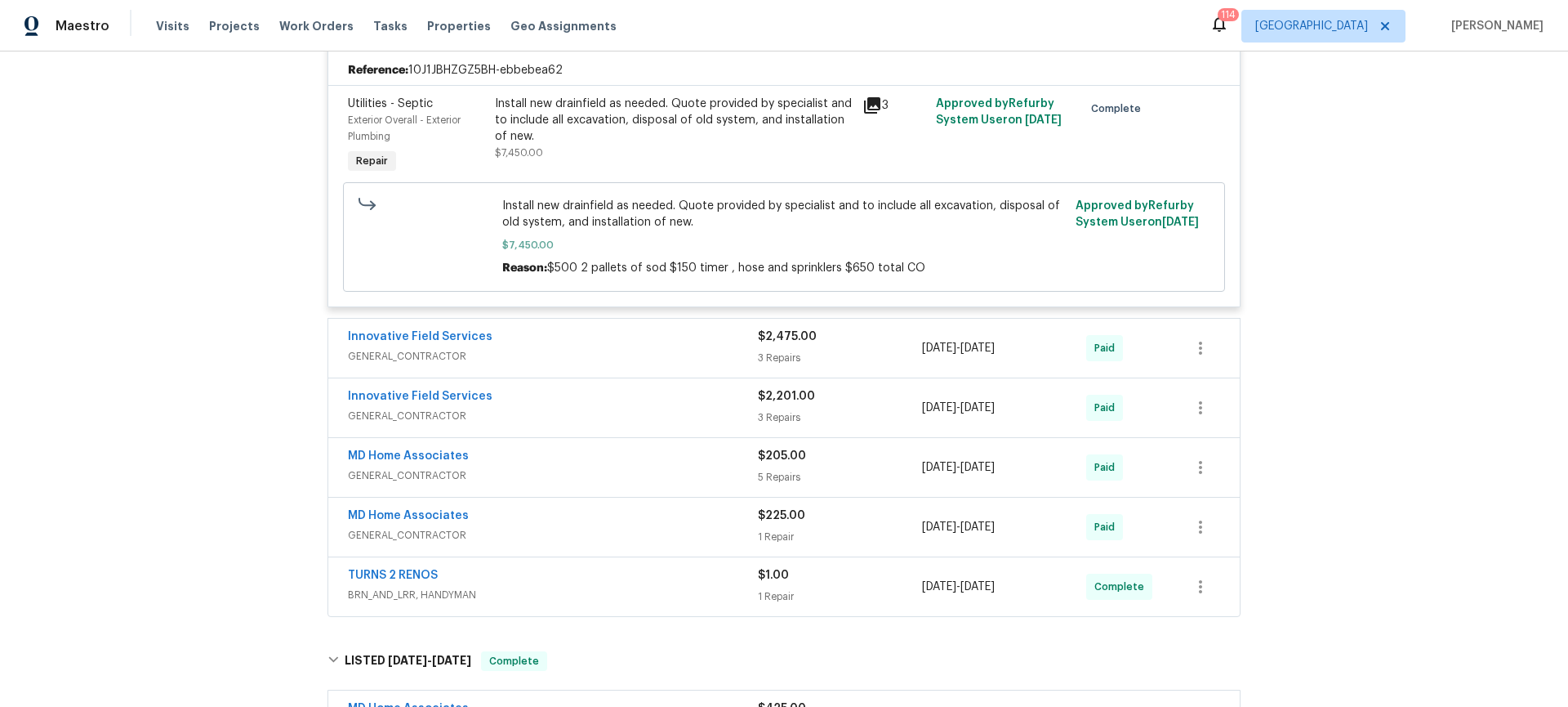
scroll to position [7436, 0]
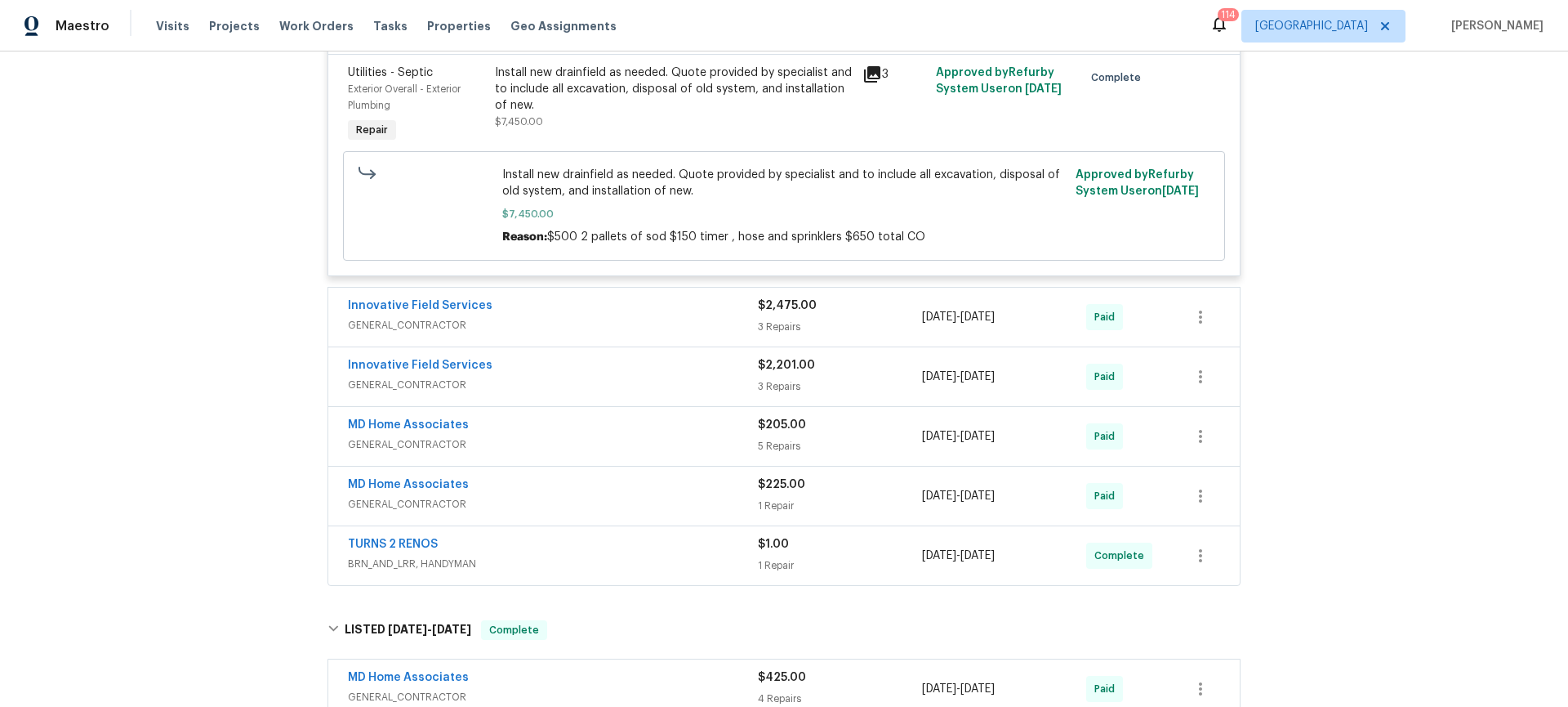
click at [592, 315] on div "Innovative Field Services" at bounding box center [553, 307] width 410 height 20
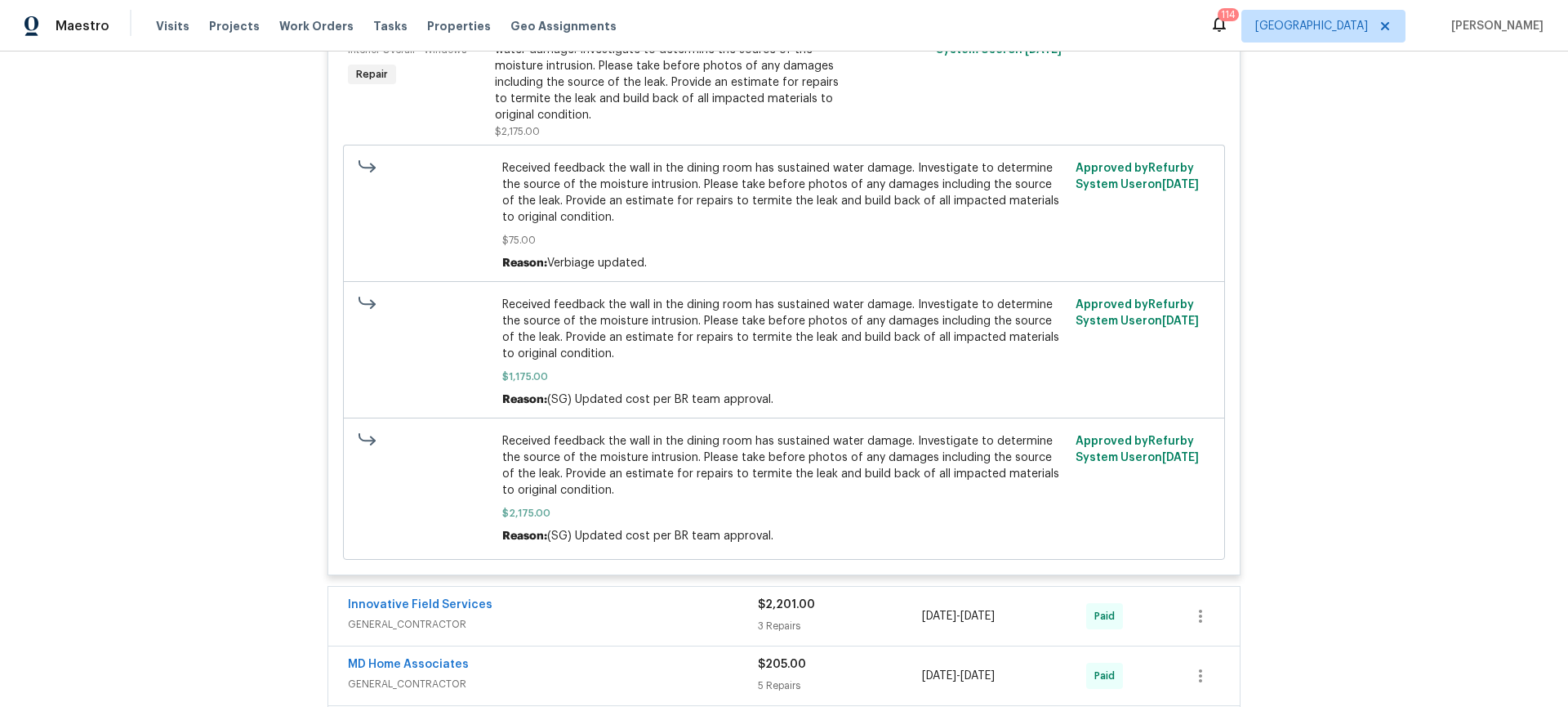
scroll to position [8532, 0]
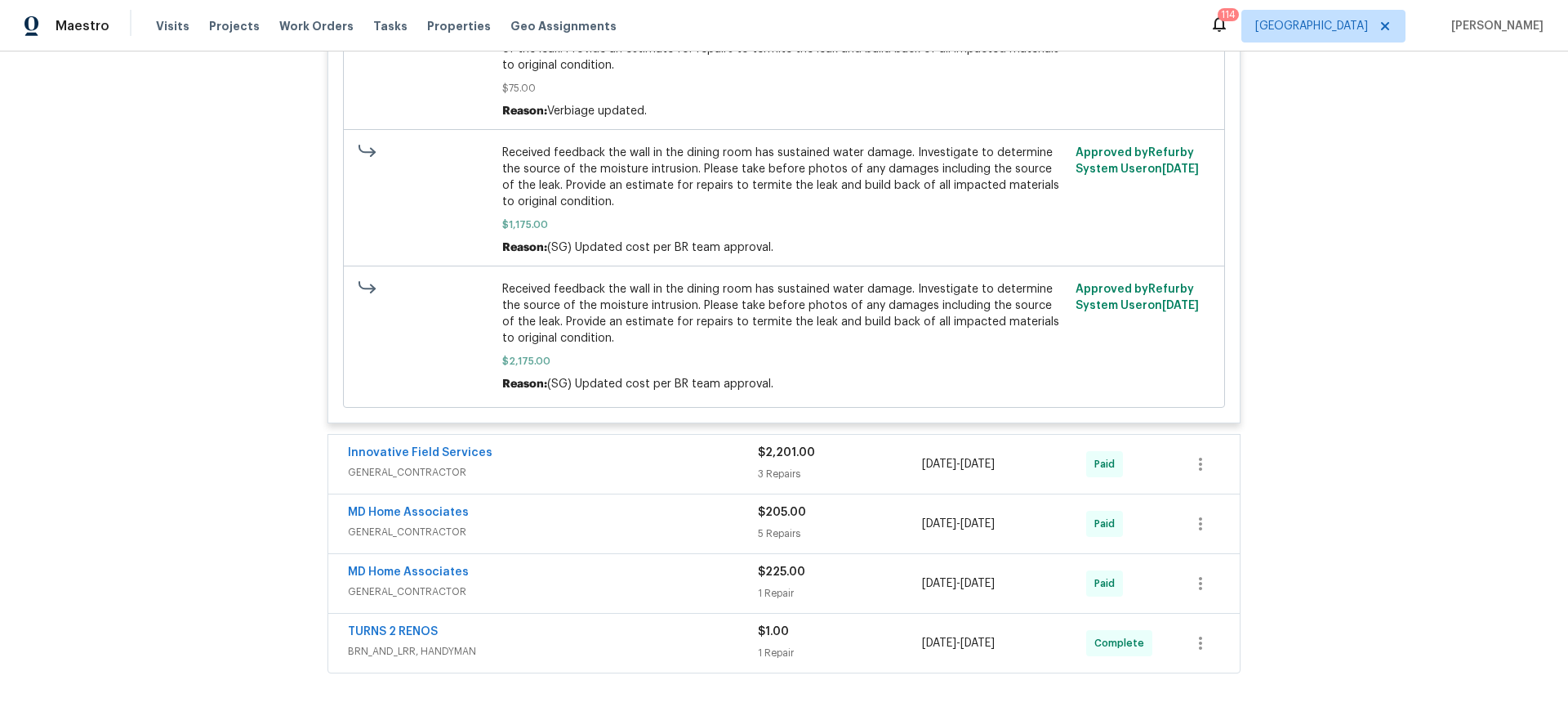
click at [833, 297] on span "Received feedback the wall in the dining room has sustained water damage. Inves…" at bounding box center [784, 314] width 564 height 65
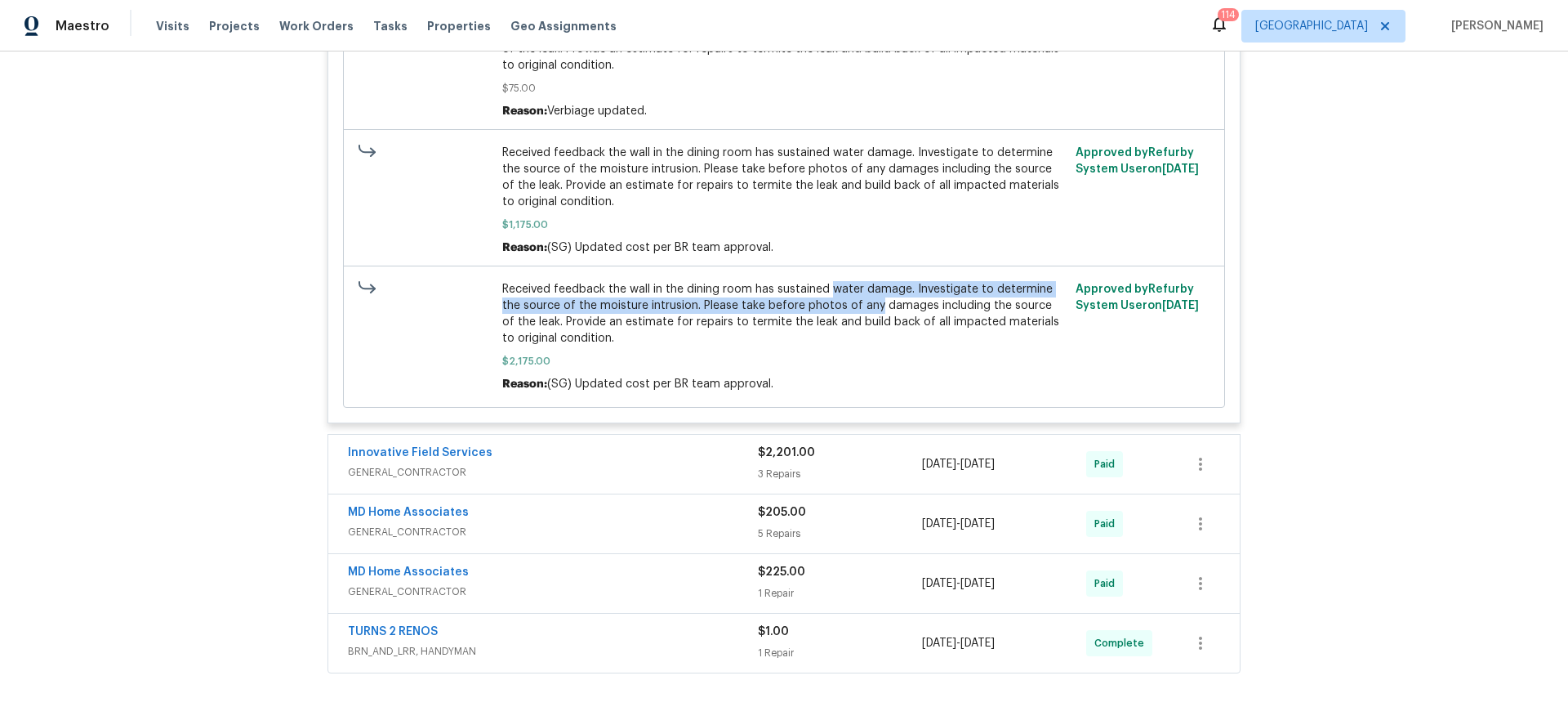
click at [833, 297] on span "Received feedback the wall in the dining room has sustained water damage. Inves…" at bounding box center [784, 314] width 564 height 65
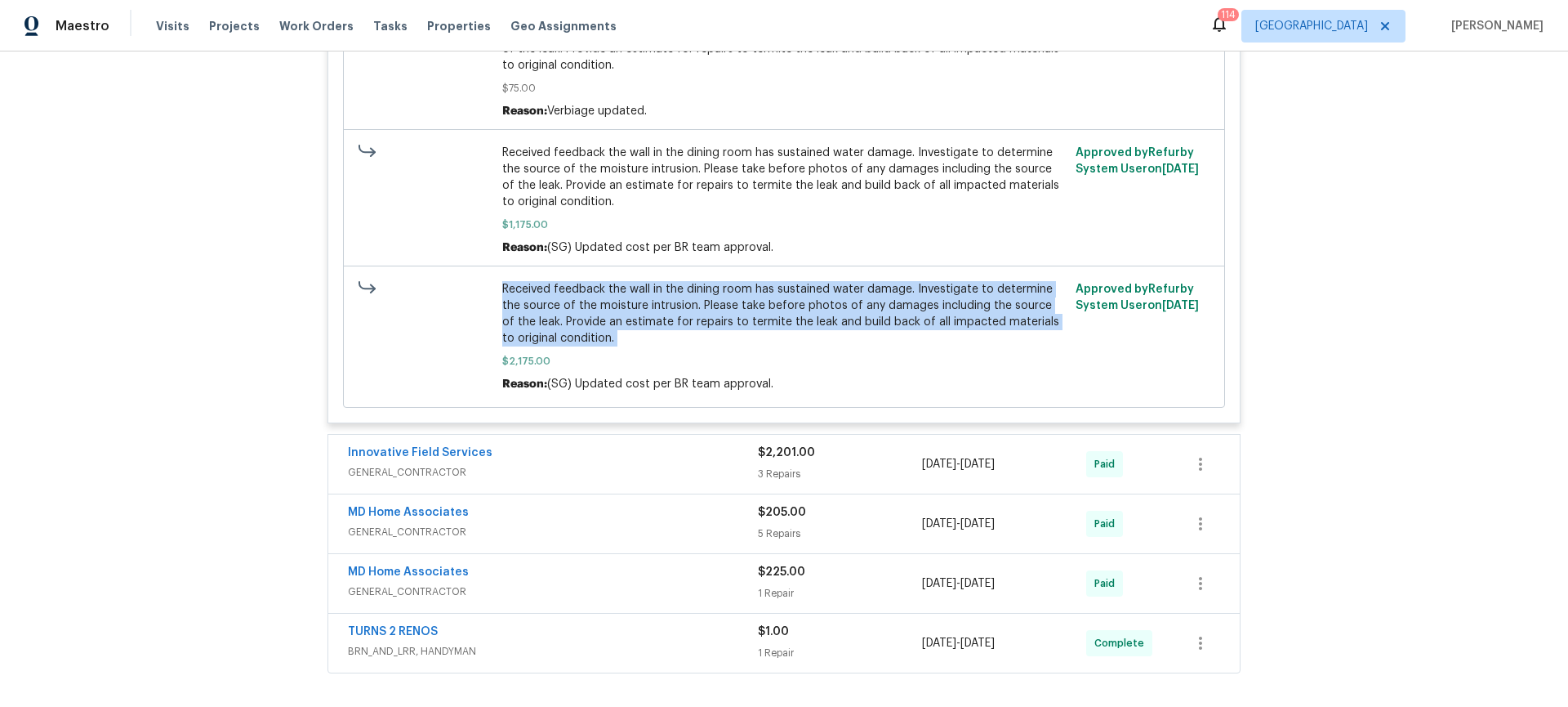
click at [833, 298] on span "Received feedback the wall in the dining room has sustained water damage. Inves…" at bounding box center [784, 314] width 564 height 65
click at [595, 347] on div "Received feedback the wall in the dining room has sustained water damage. Inves…" at bounding box center [784, 336] width 564 height 111
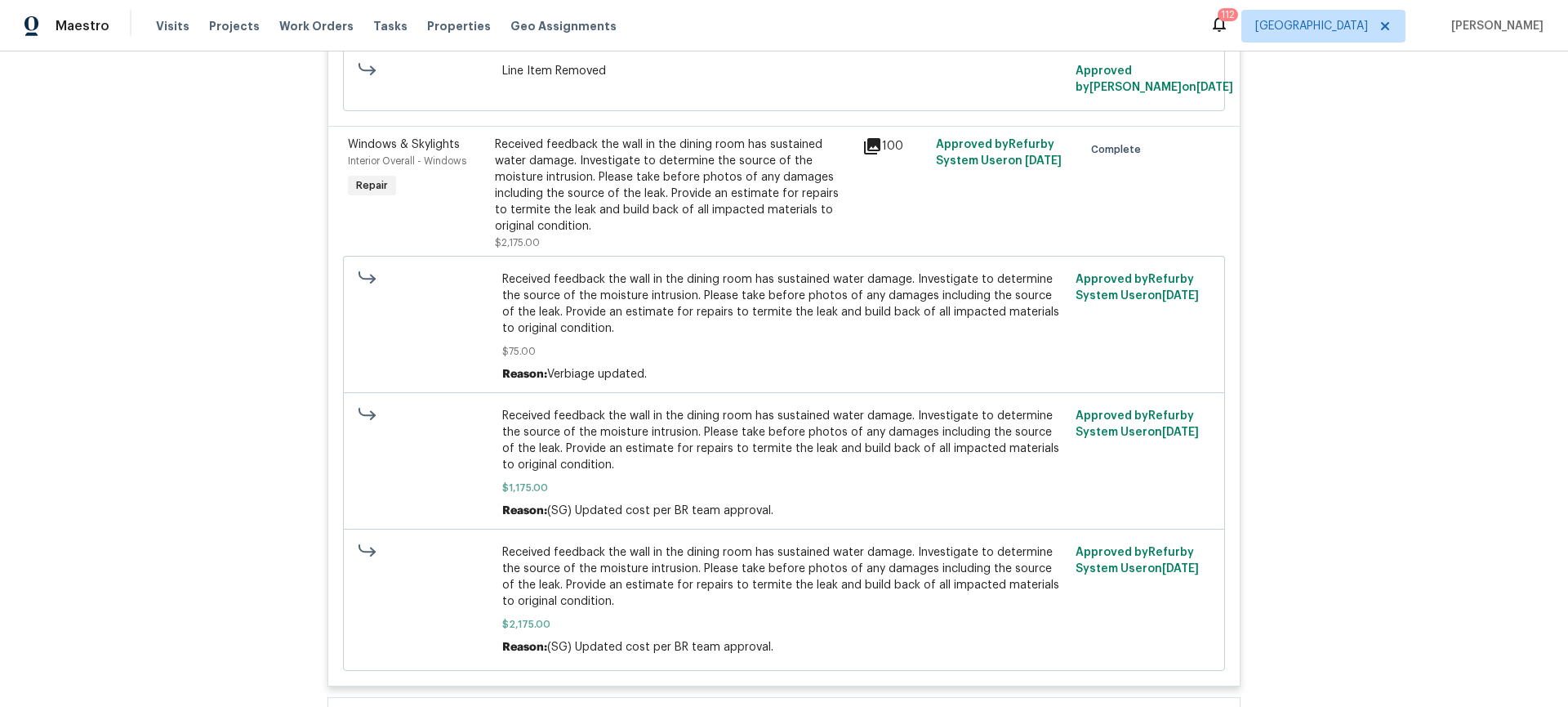
scroll to position [8266, 0]
drag, startPoint x: 666, startPoint y: 626, endPoint x: 640, endPoint y: 616, distance: 27.9
click at [666, 626] on span "$2,175.00" at bounding box center [784, 627] width 564 height 16
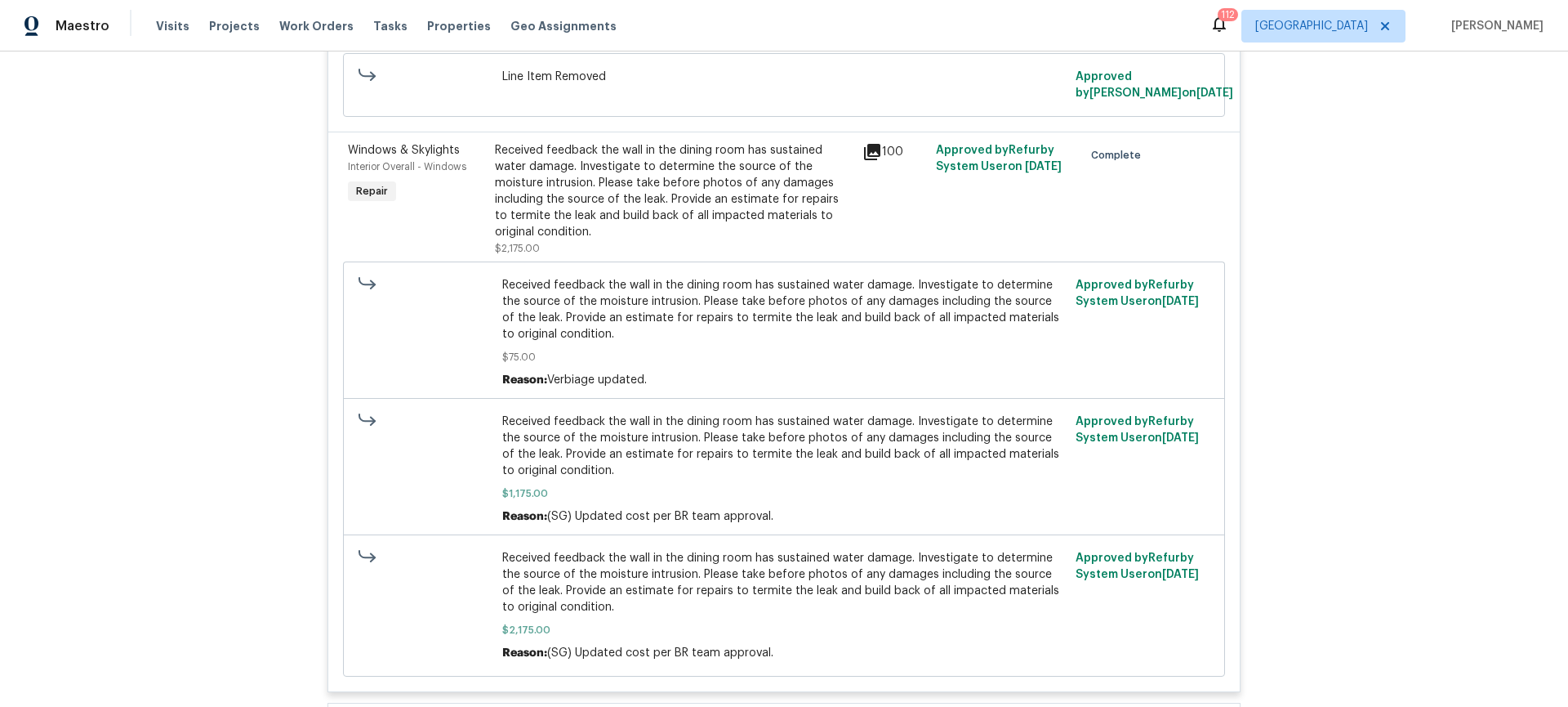
scroll to position [8263, 0]
click at [877, 163] on div "100" at bounding box center [894, 152] width 64 height 20
click at [865, 161] on icon at bounding box center [872, 152] width 16 height 16
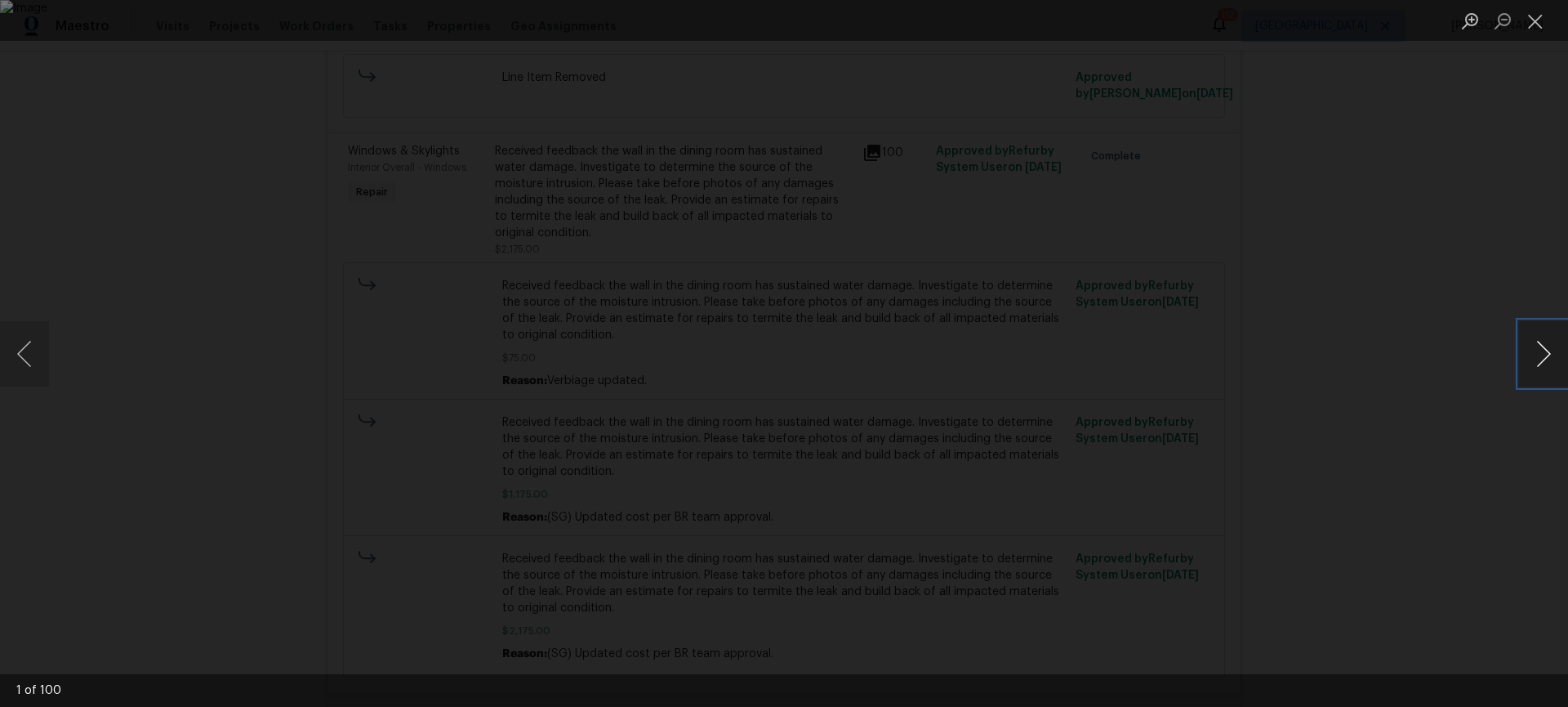
click at [1533, 345] on button "Next image" at bounding box center [1543, 354] width 49 height 65
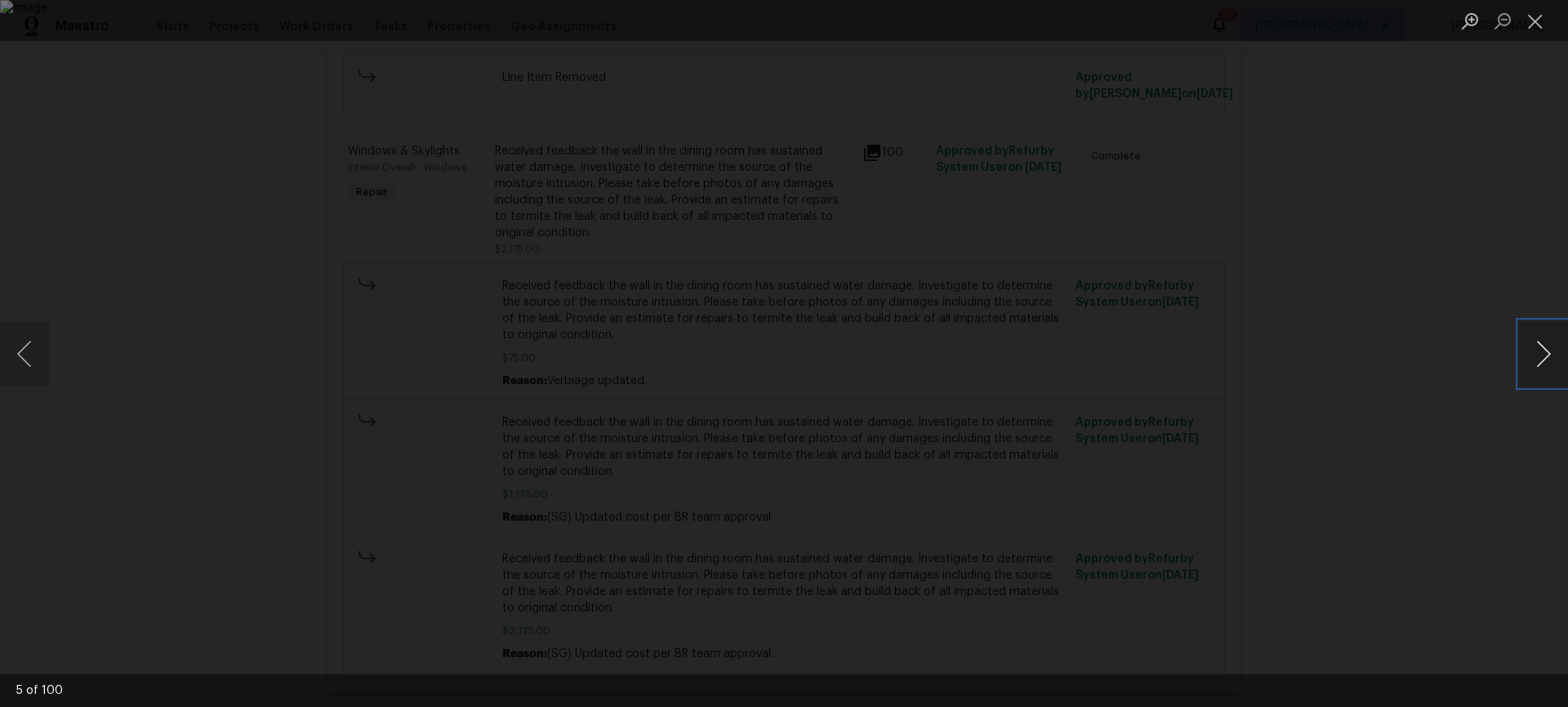
click at [1533, 345] on button "Next image" at bounding box center [1543, 354] width 49 height 65
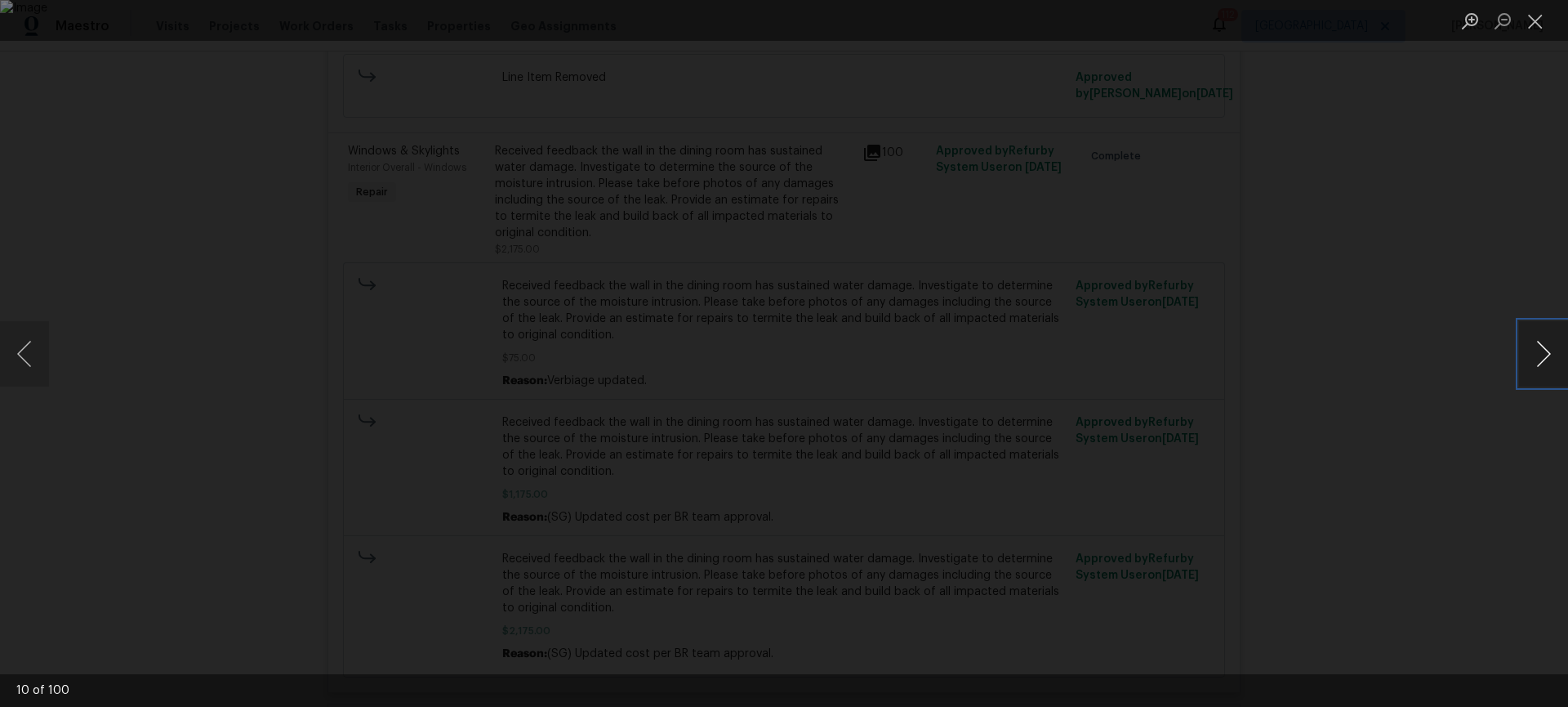
click at [1533, 345] on button "Next image" at bounding box center [1543, 354] width 49 height 65
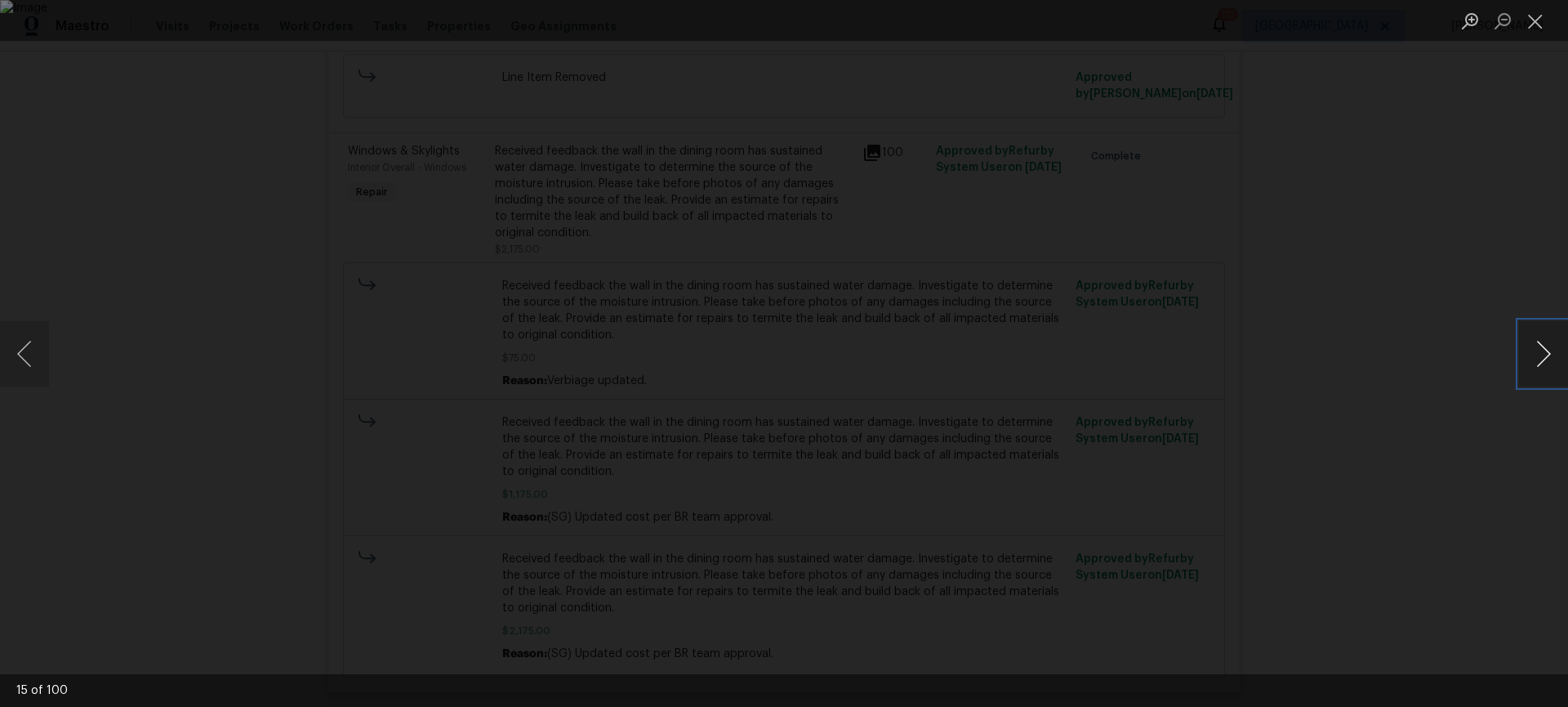
click at [1533, 345] on button "Next image" at bounding box center [1543, 354] width 49 height 65
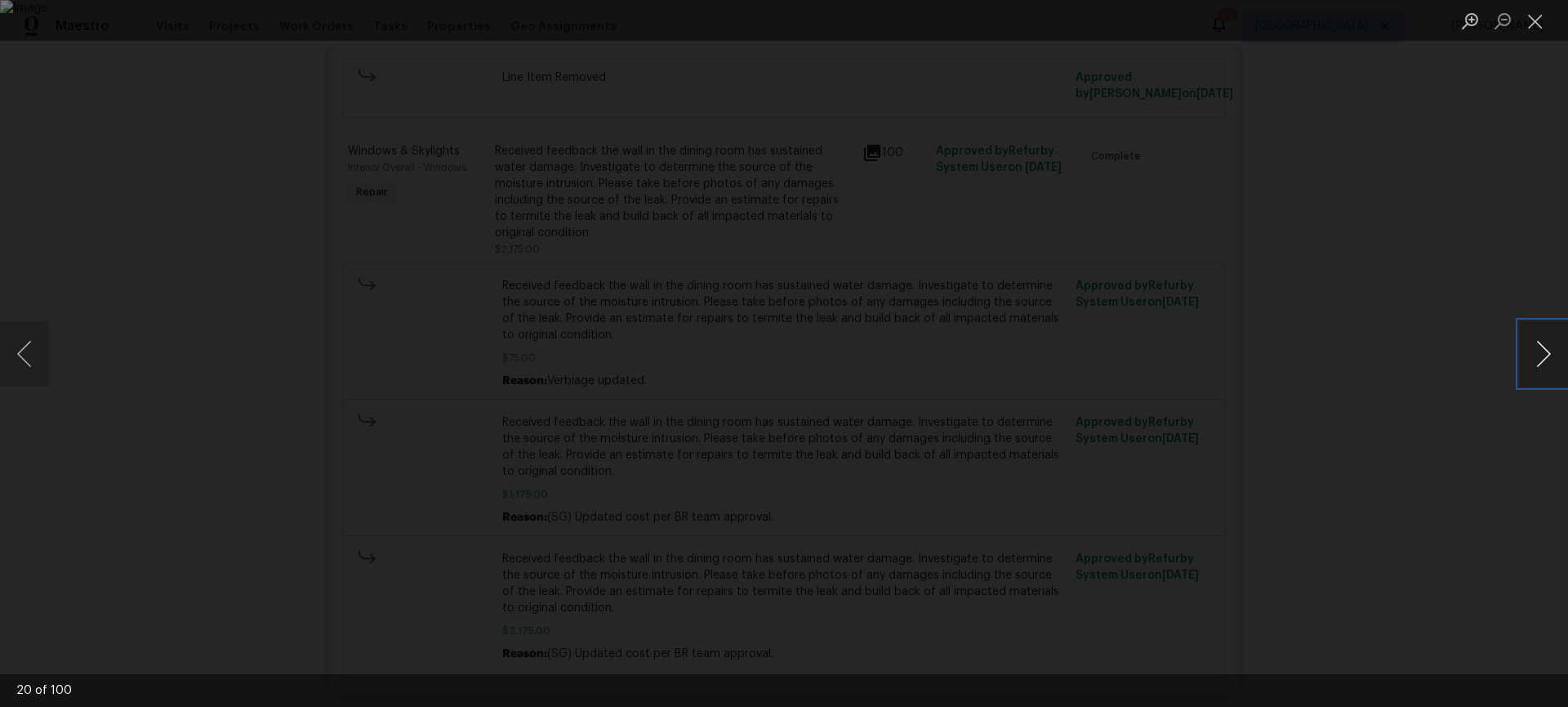
click at [1533, 345] on button "Next image" at bounding box center [1543, 354] width 49 height 65
click at [36, 354] on button "Previous image" at bounding box center [24, 354] width 49 height 65
drag, startPoint x: 292, startPoint y: 317, endPoint x: 308, endPoint y: 326, distance: 18.4
click at [292, 317] on div "Lightbox" at bounding box center [784, 354] width 1568 height 707
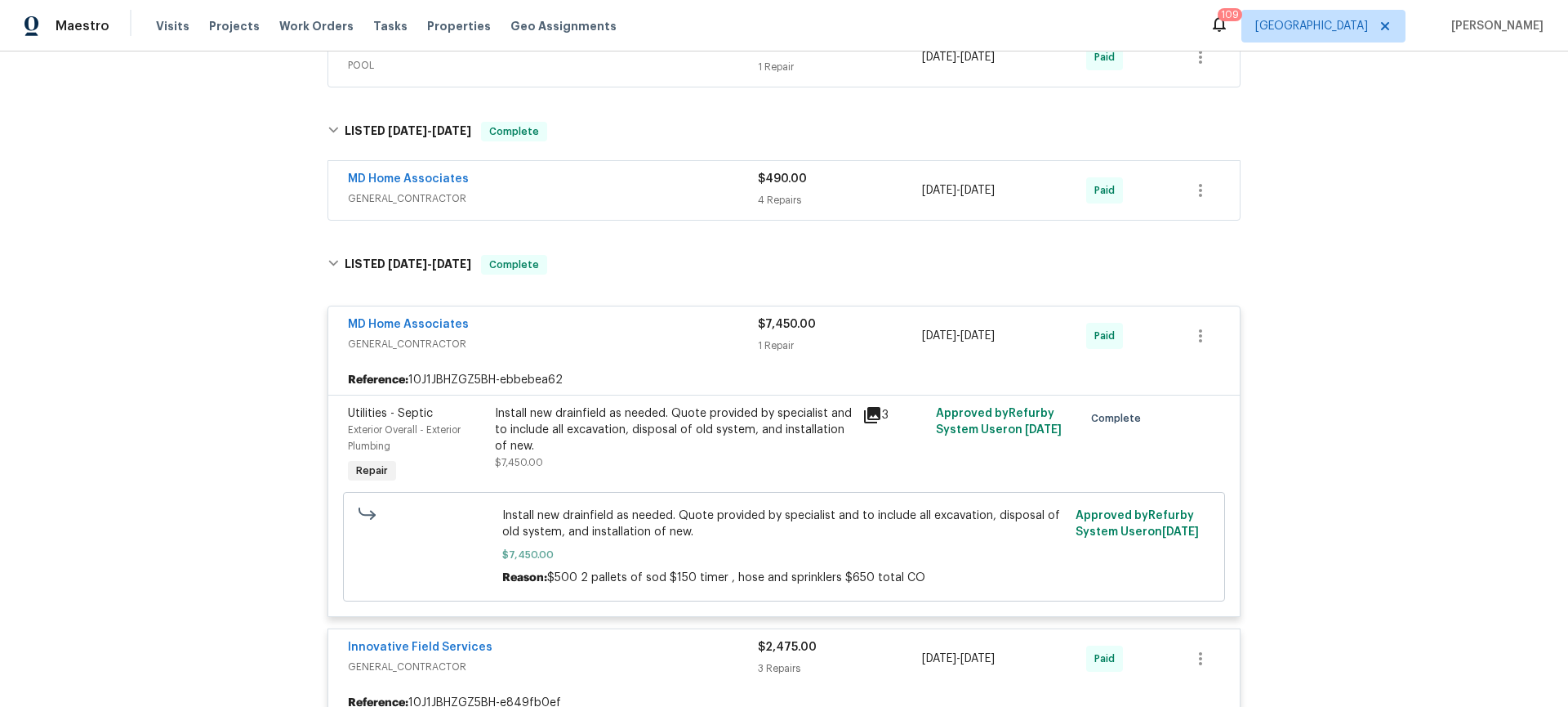
scroll to position [7085, 0]
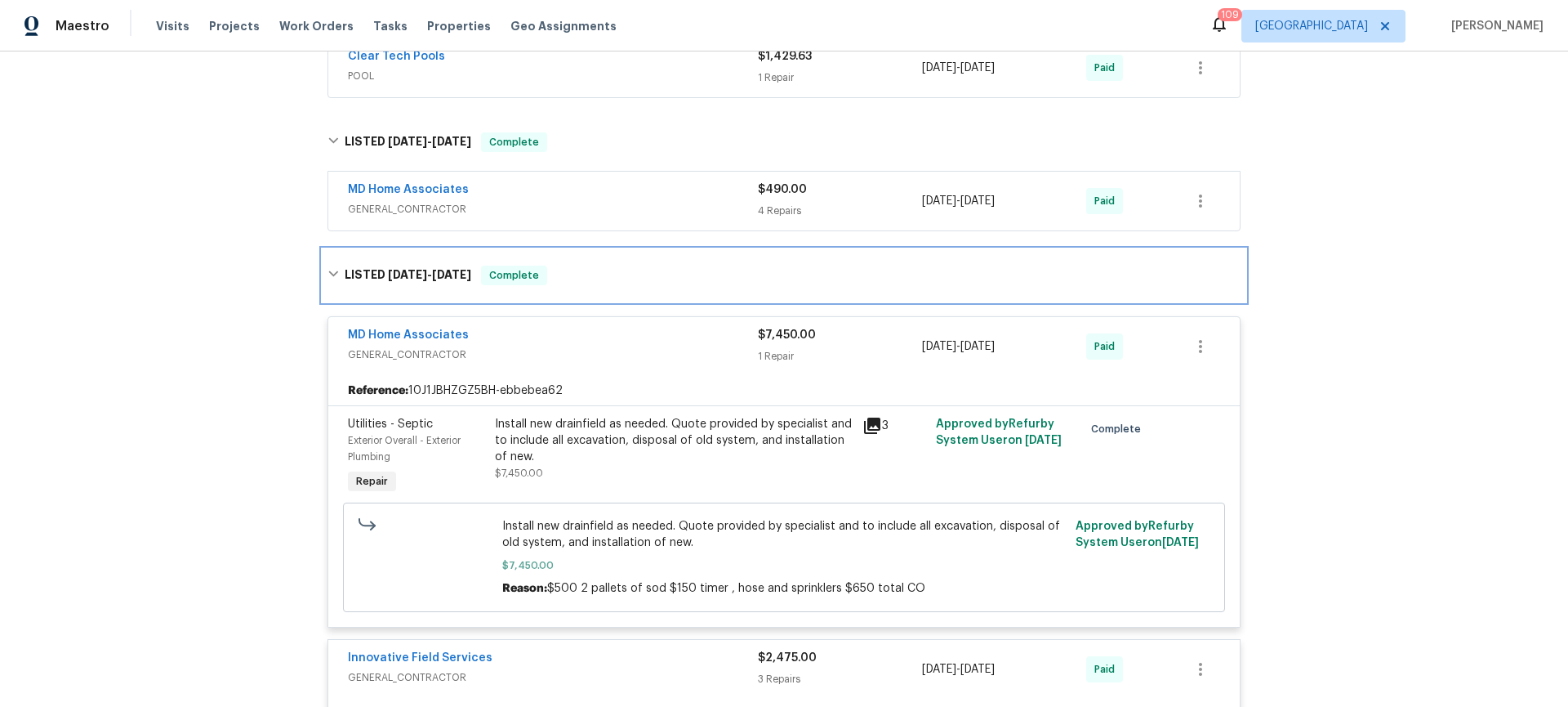
click at [334, 286] on div "LISTED [DATE] - [DATE] Complete" at bounding box center [784, 275] width 913 height 20
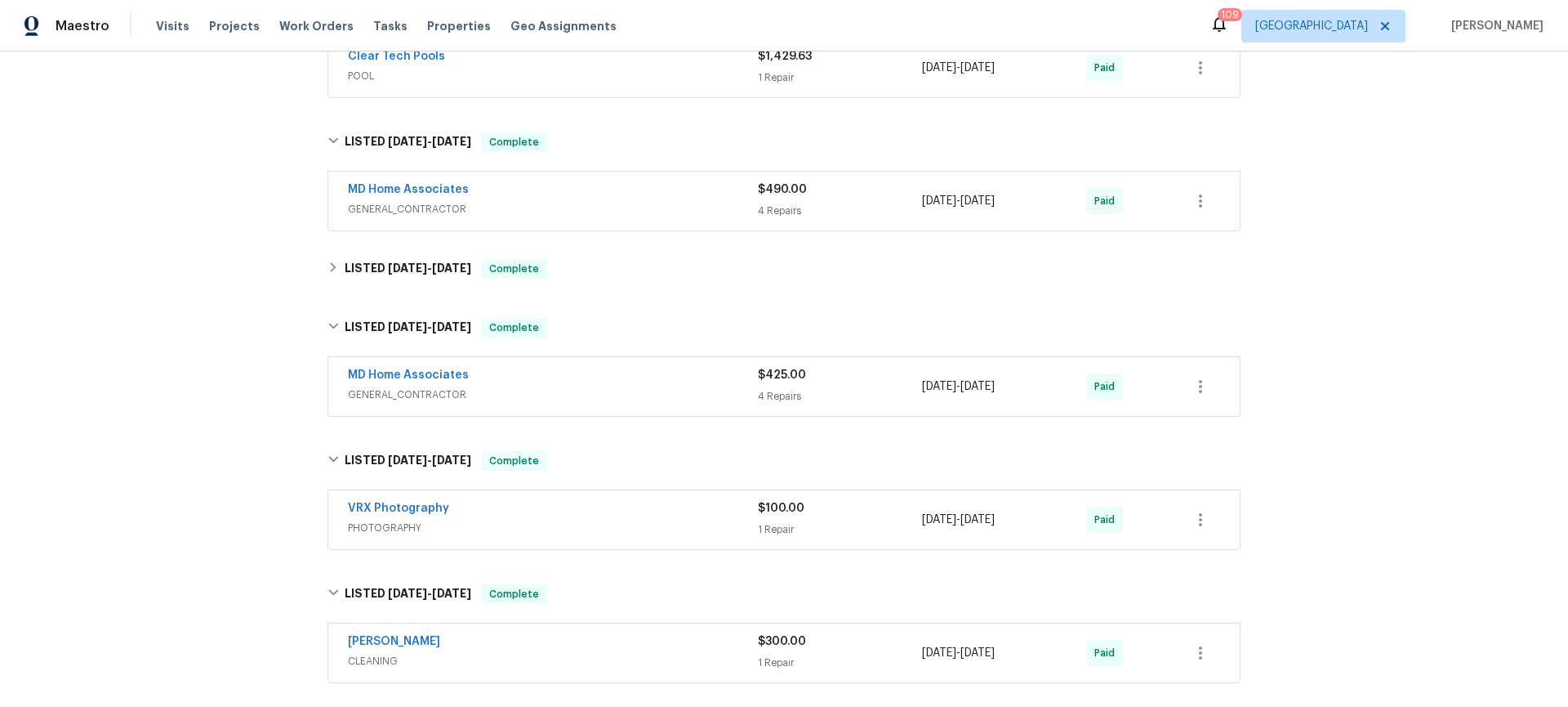
click at [634, 403] on span "GENERAL_CONTRACTOR" at bounding box center [553, 394] width 410 height 16
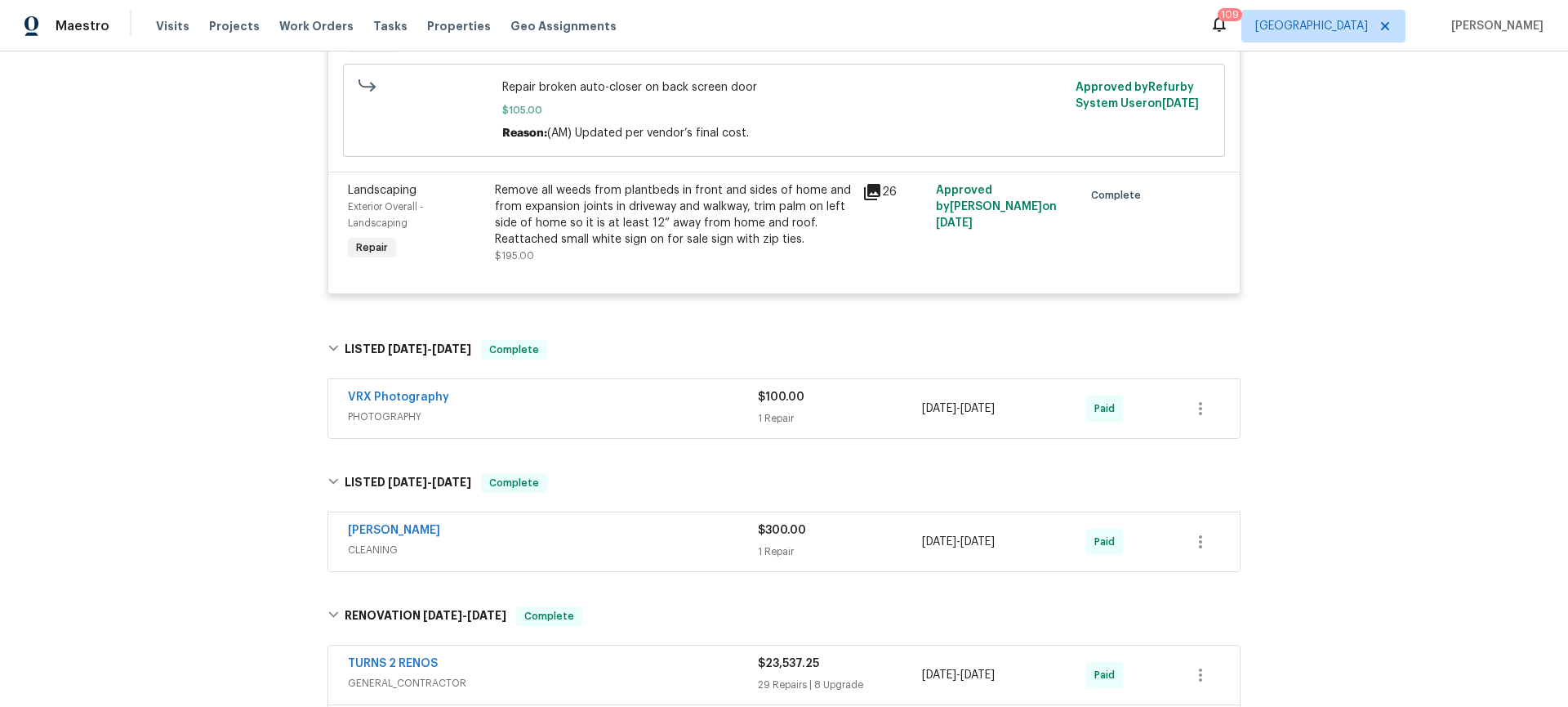
scroll to position [7317, 0]
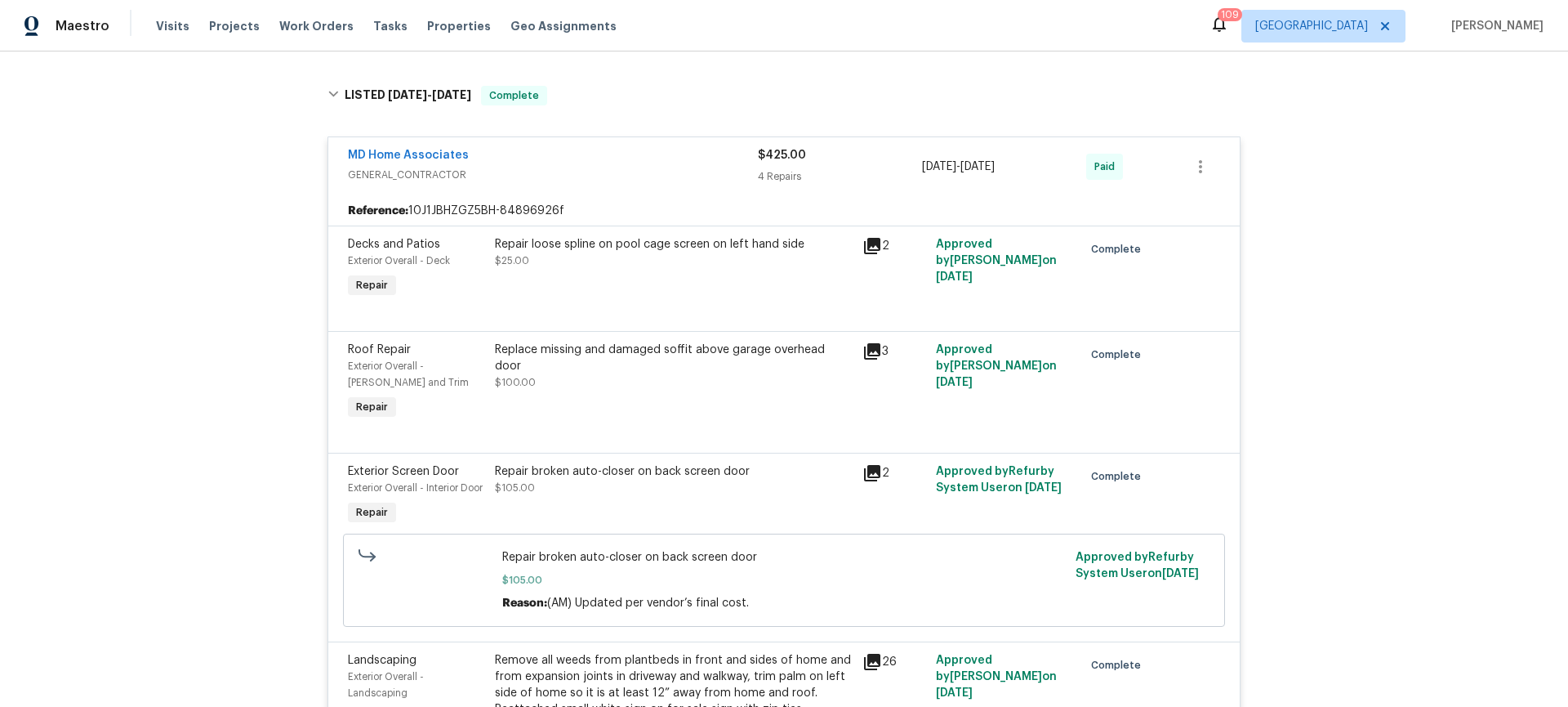
click at [618, 176] on span "GENERAL_CONTRACTOR" at bounding box center [553, 175] width 410 height 16
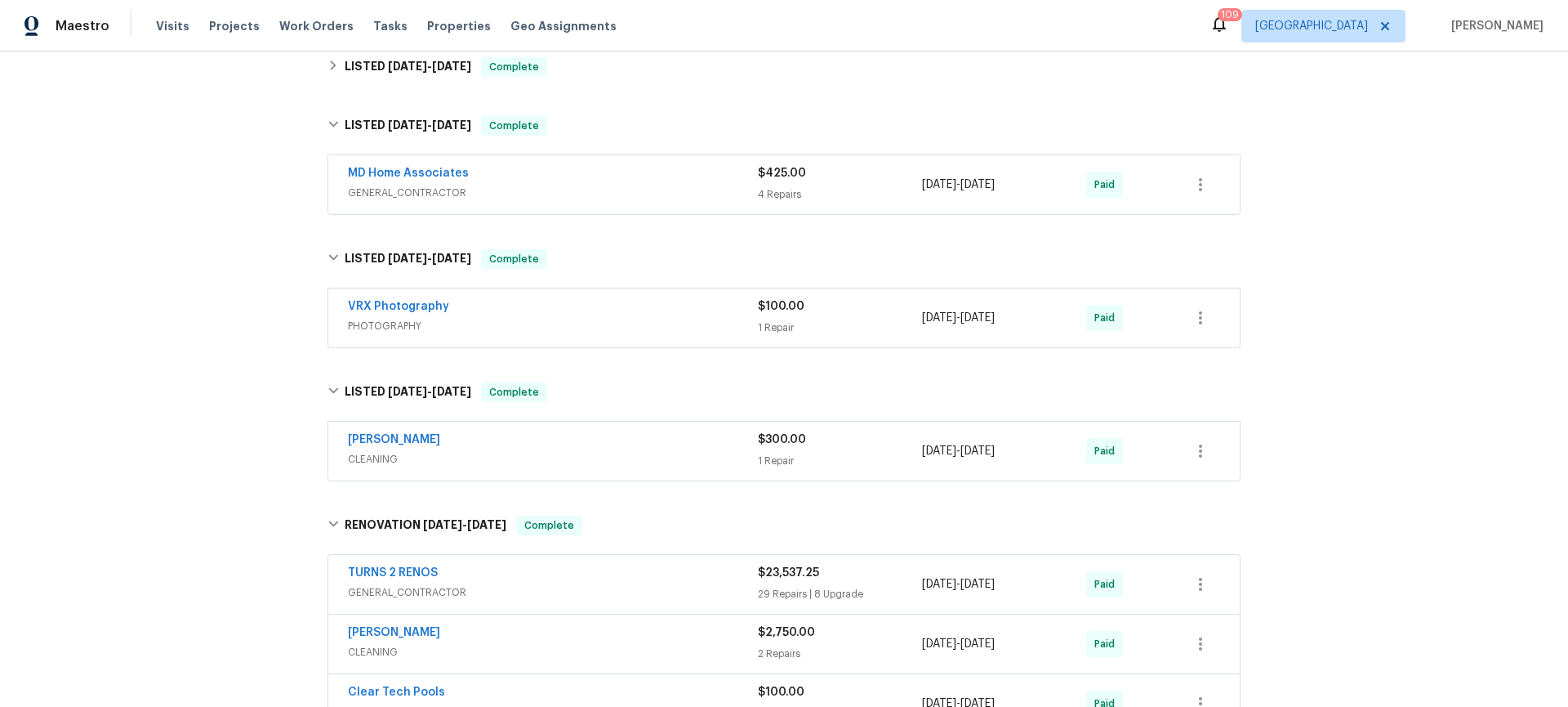
scroll to position [7212, 0]
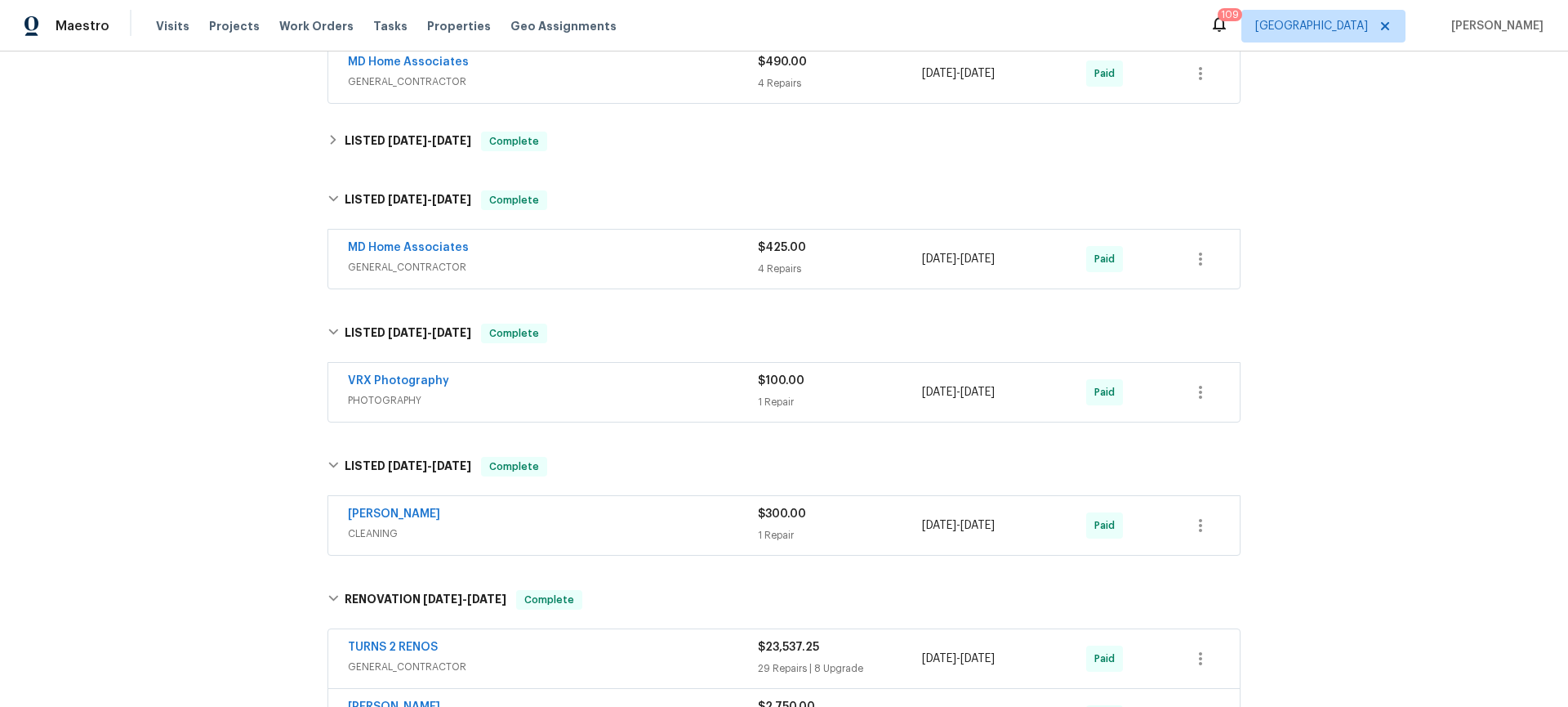
drag, startPoint x: 309, startPoint y: 142, endPoint x: 319, endPoint y: 146, distance: 10.8
click at [309, 142] on div "Back to all projects [STREET_ADDRESS] 2 Beds | 2 Baths | Total: 1500 ft² | Abov…" at bounding box center [784, 379] width 1568 height 655
click at [331, 145] on icon at bounding box center [333, 139] width 11 height 11
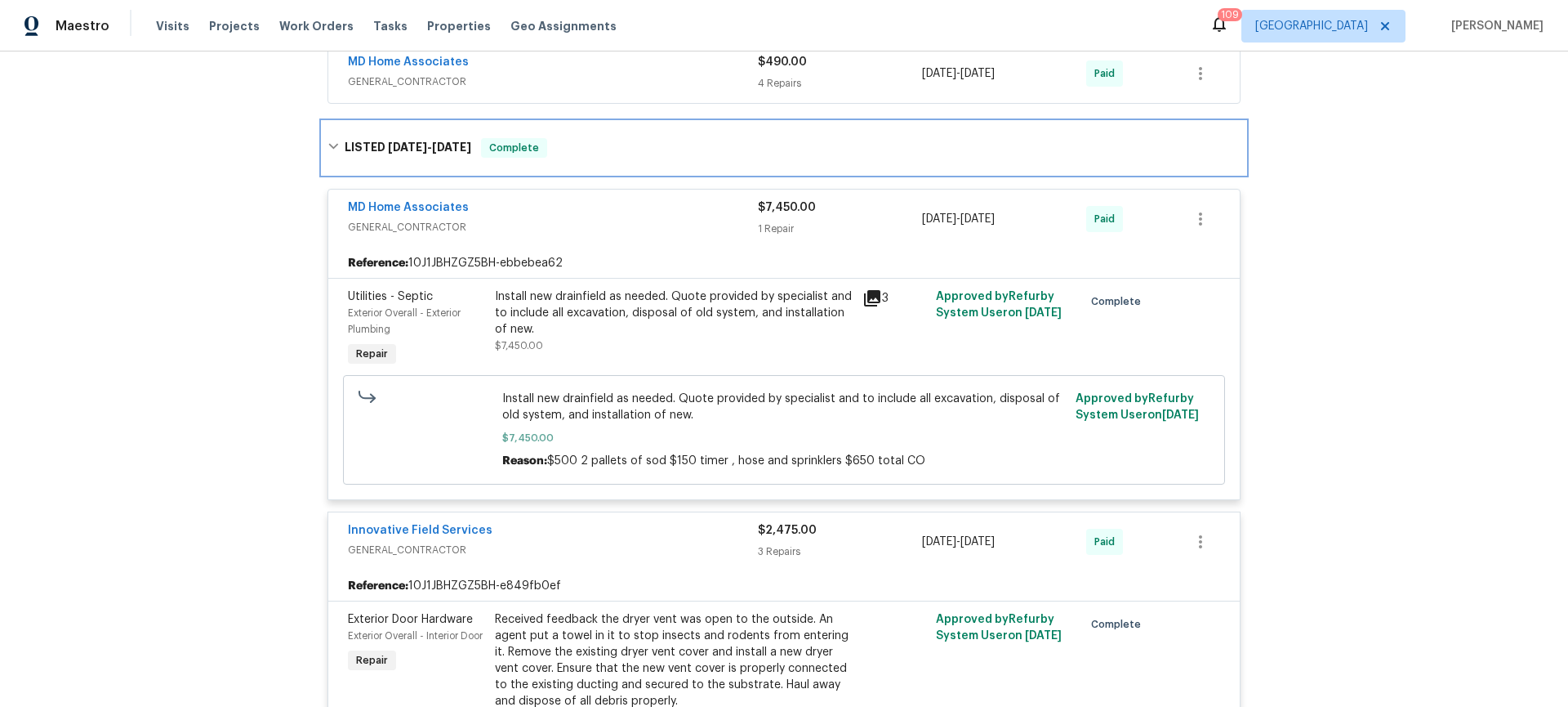
click at [328, 152] on icon at bounding box center [333, 145] width 11 height 11
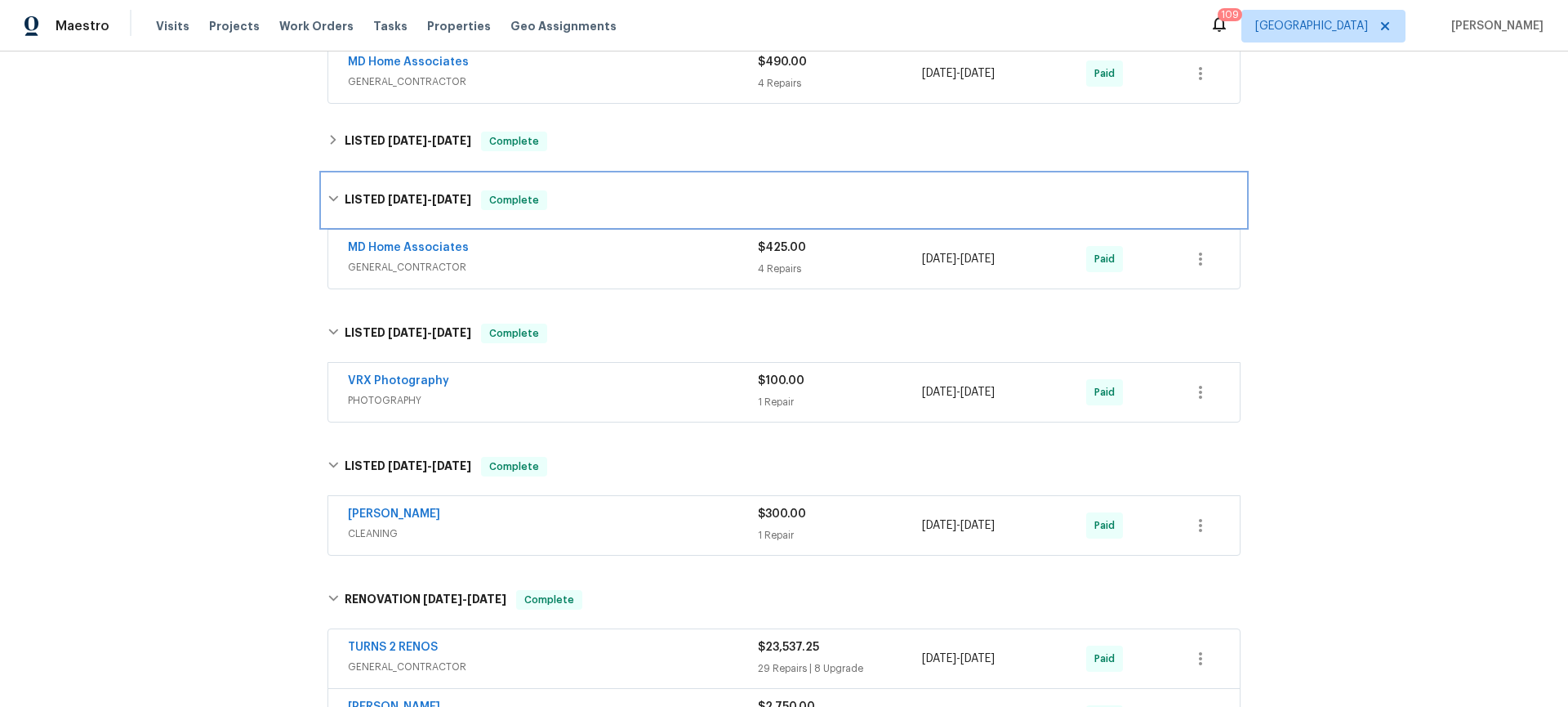
click at [328, 202] on icon at bounding box center [333, 199] width 9 height 6
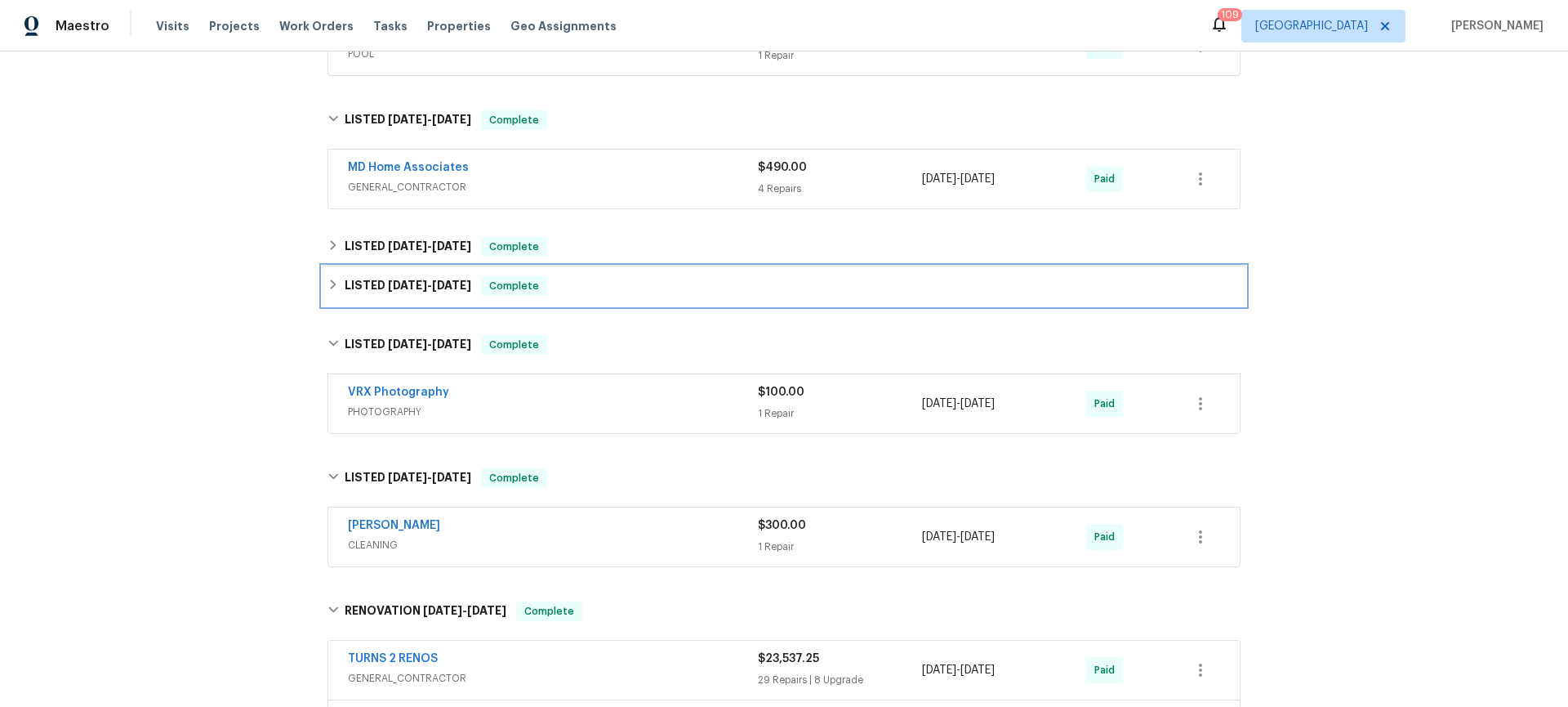
scroll to position [7104, 0]
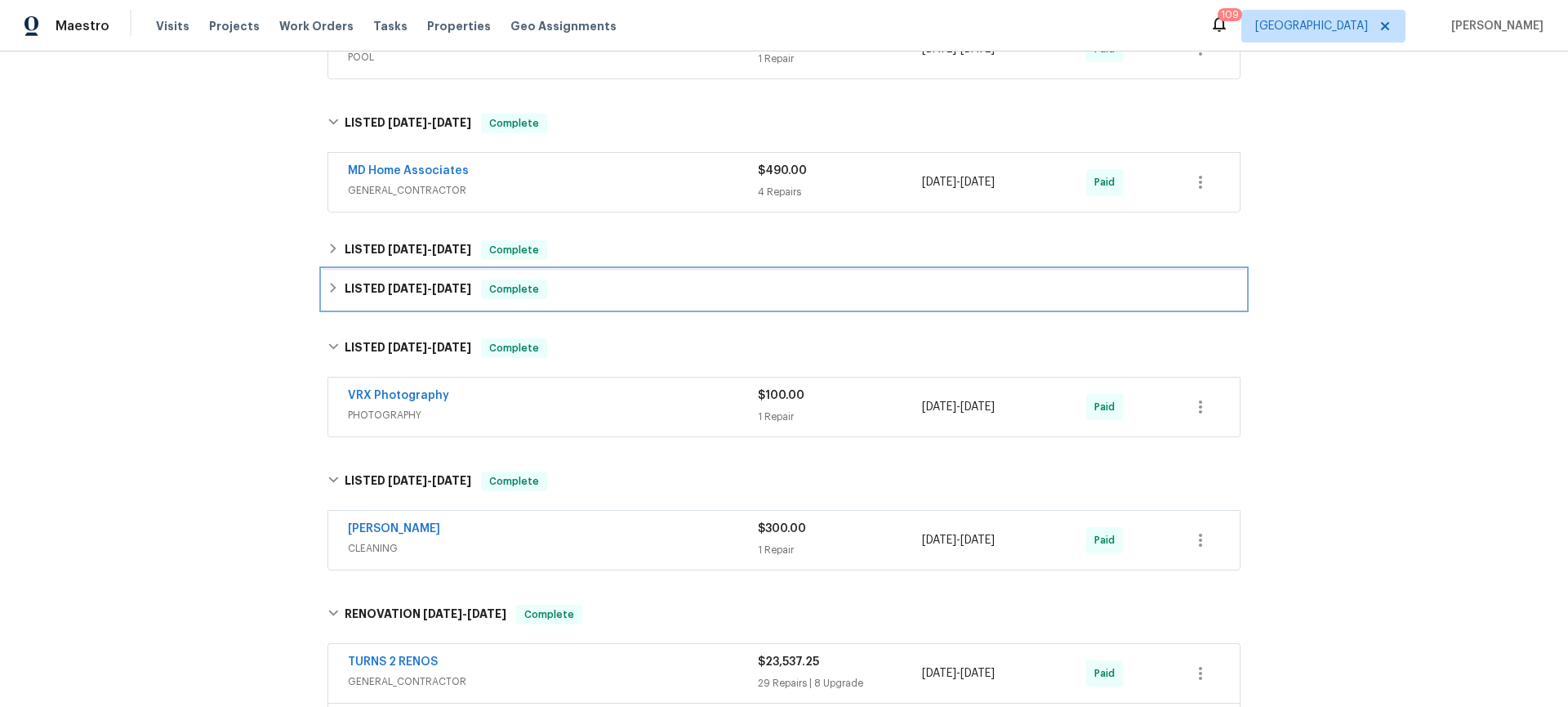
click at [328, 293] on icon at bounding box center [333, 287] width 11 height 11
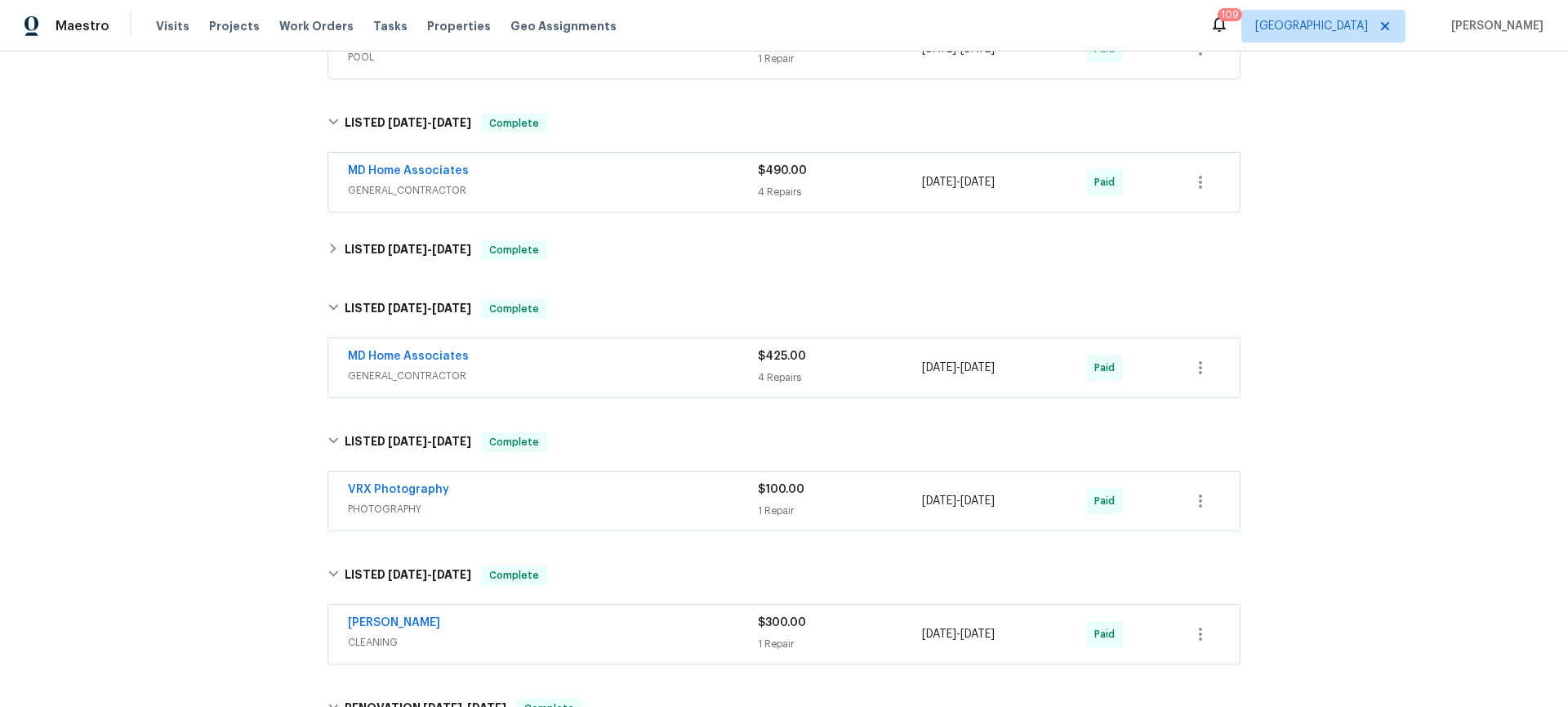
click at [582, 384] on span "GENERAL_CONTRACTOR" at bounding box center [553, 375] width 410 height 16
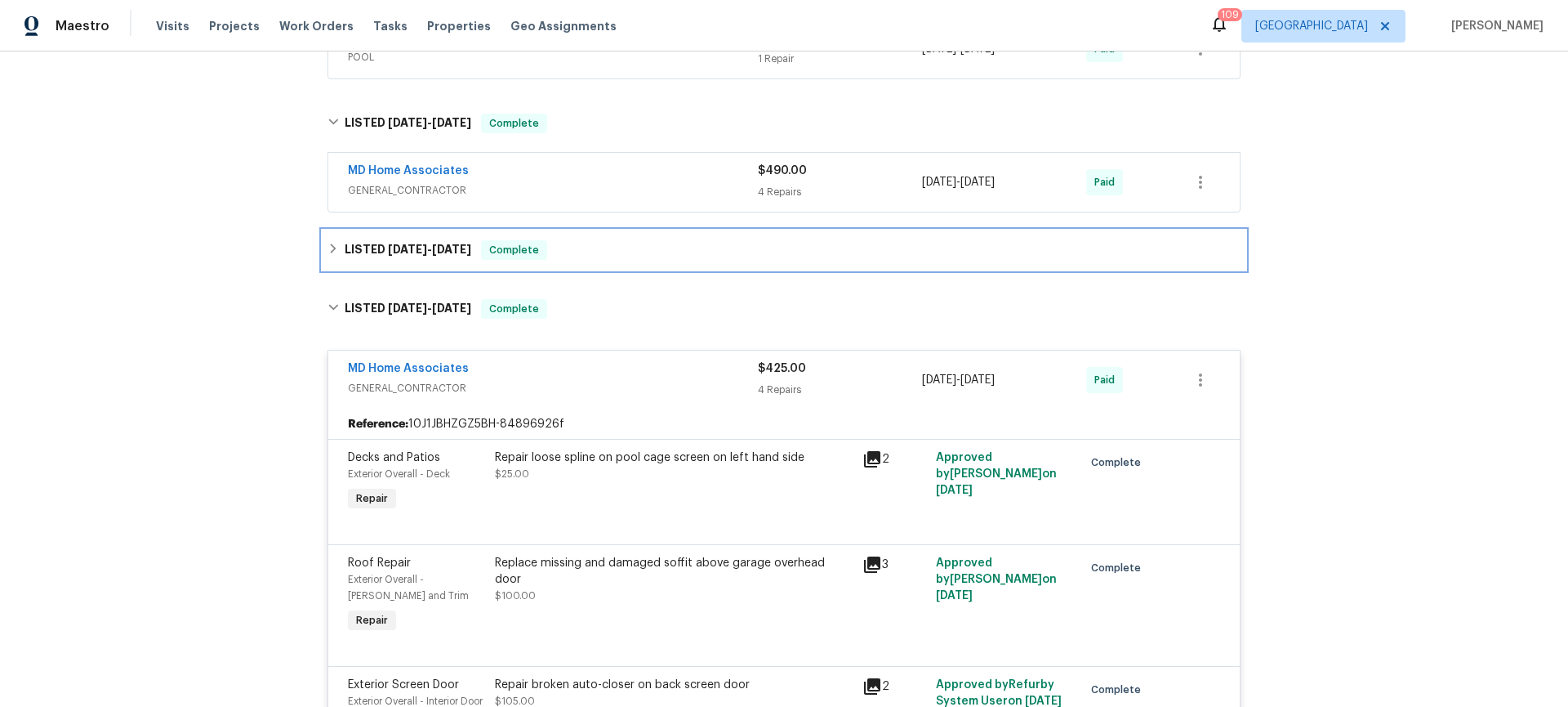
click at [607, 259] on div "LISTED [DATE] - [DATE] Complete" at bounding box center [784, 249] width 913 height 20
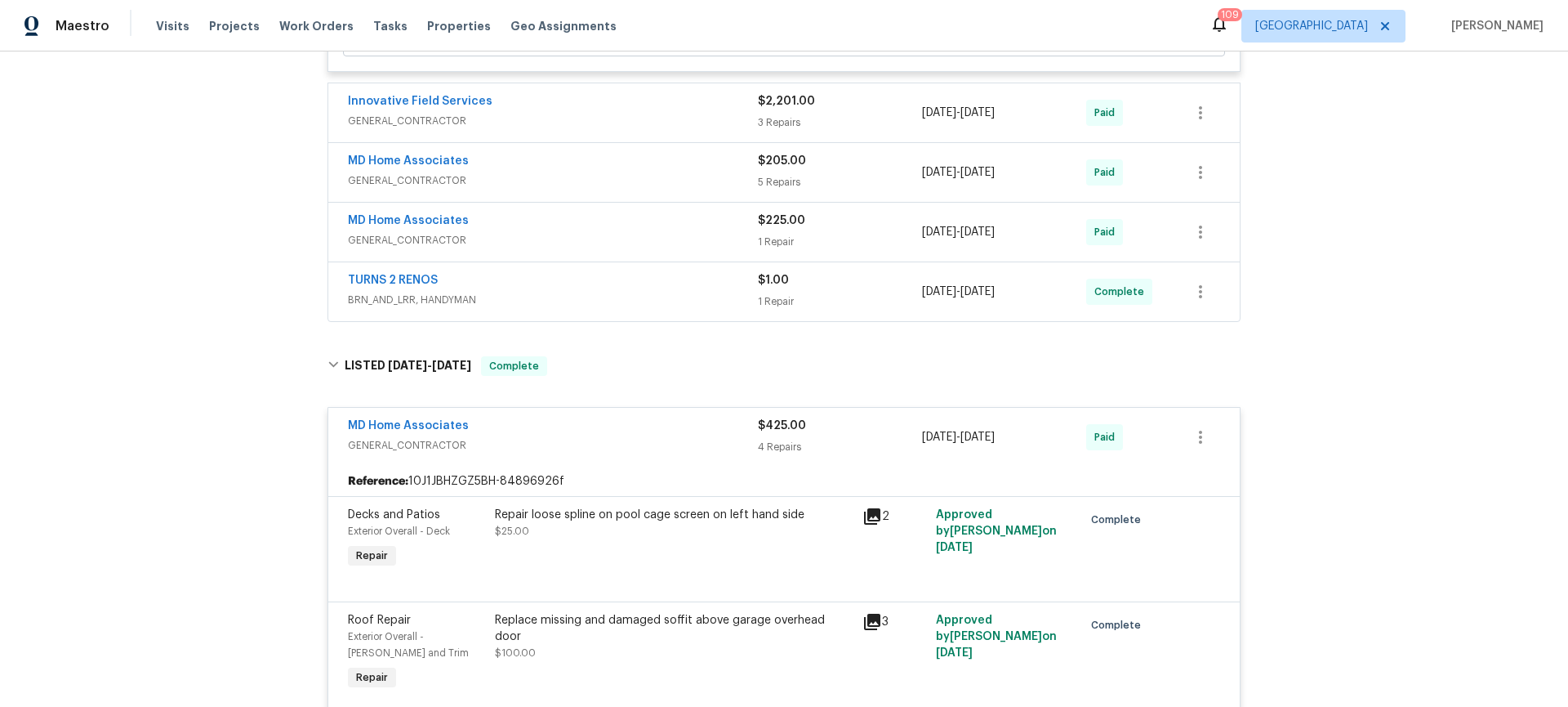
scroll to position [8772, 0]
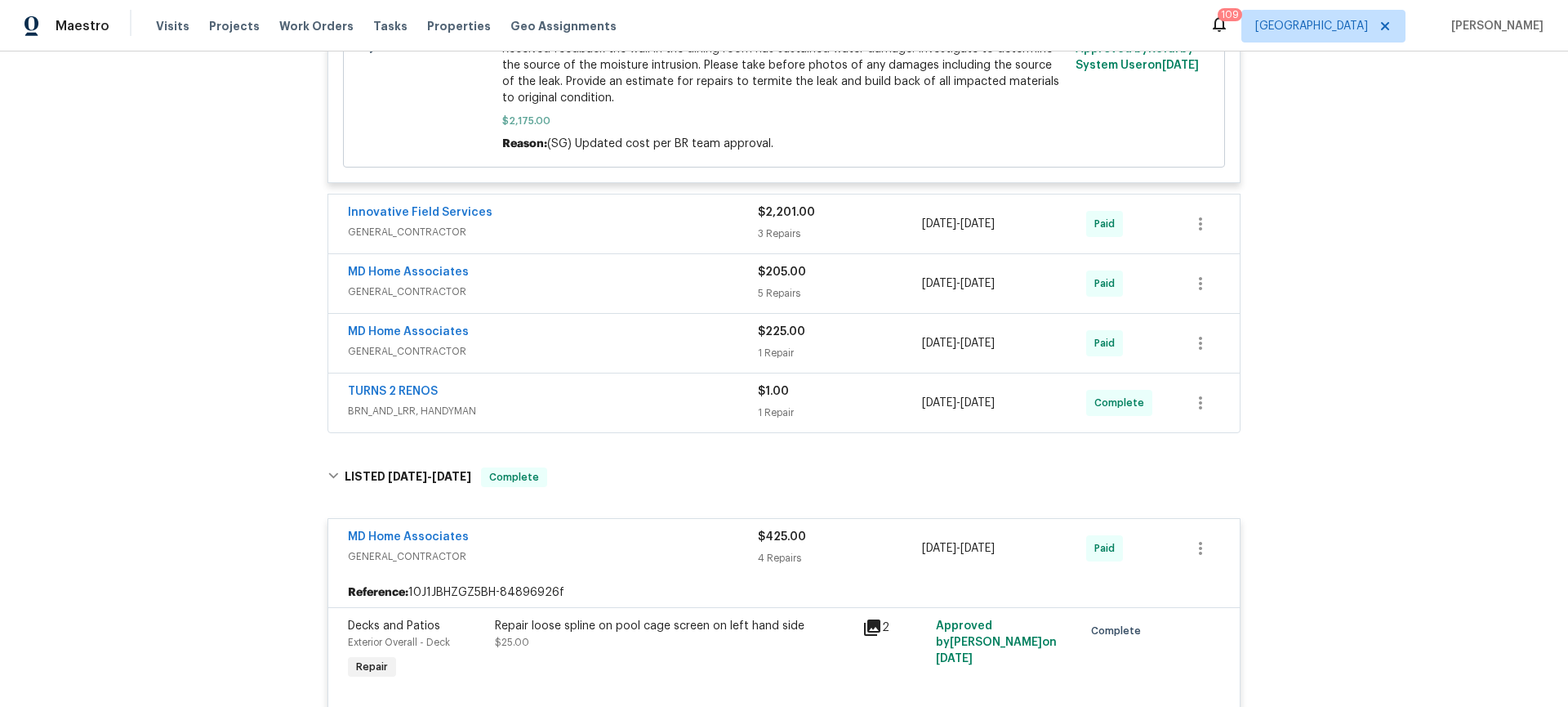
click at [592, 229] on span "GENERAL_CONTRACTOR" at bounding box center [553, 231] width 410 height 16
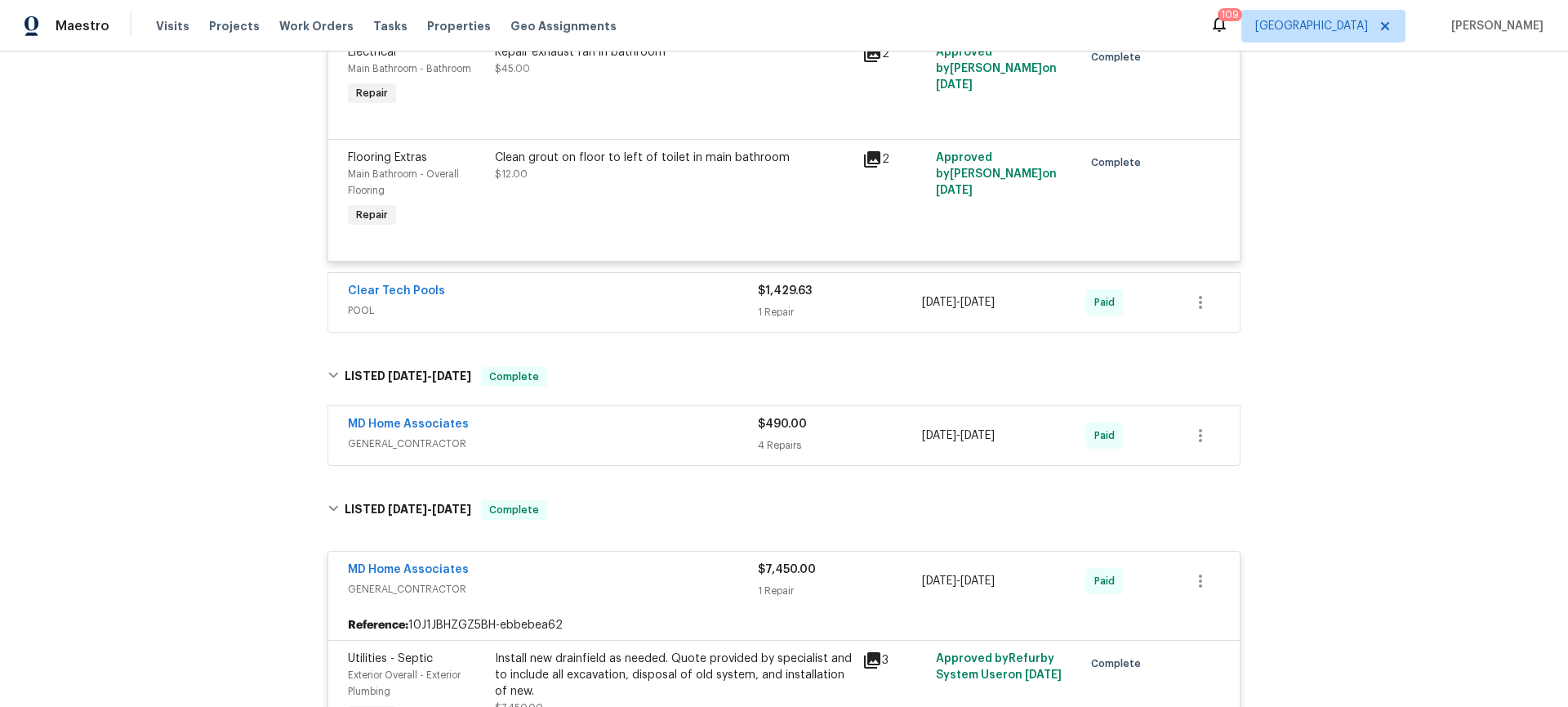
scroll to position [6880, 0]
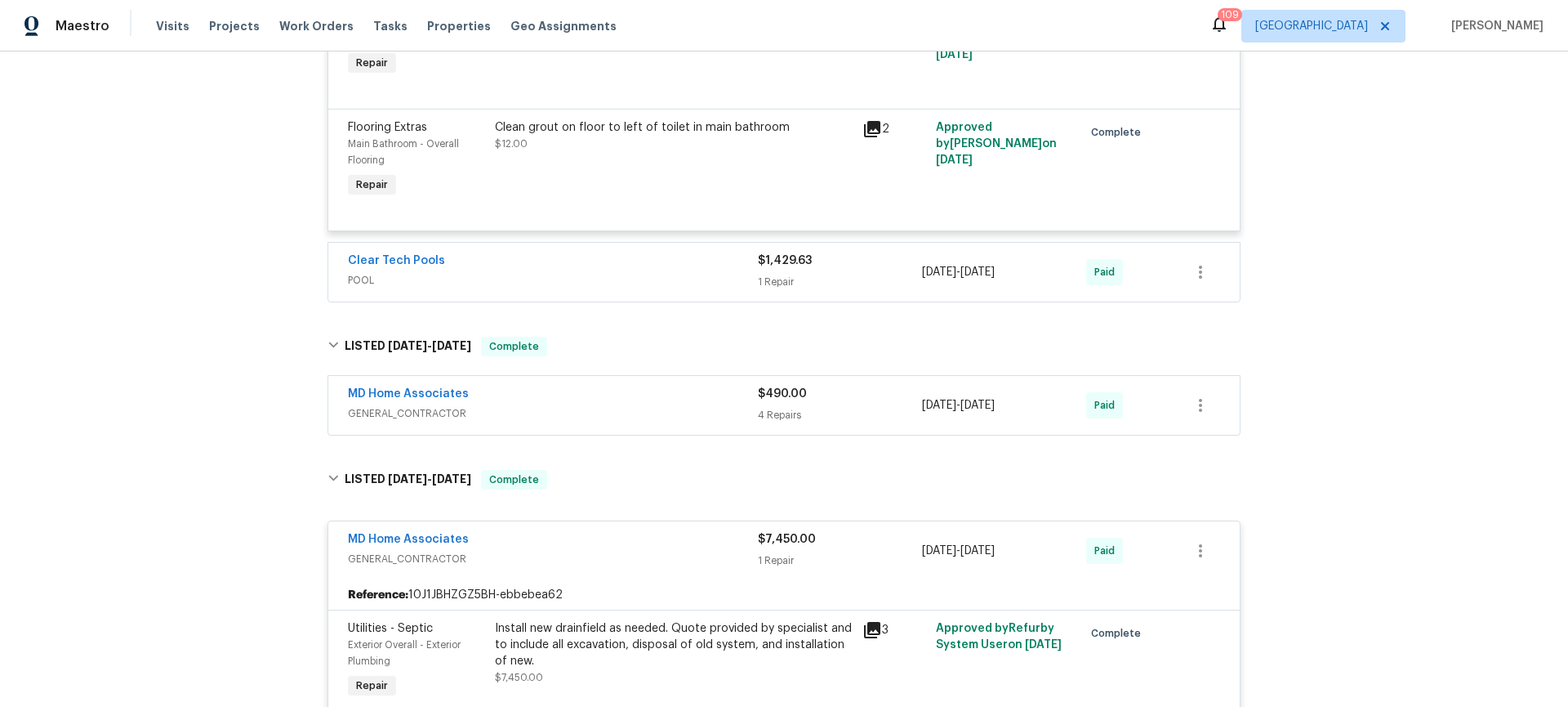
click at [637, 420] on span "GENERAL_CONTRACTOR" at bounding box center [553, 413] width 410 height 16
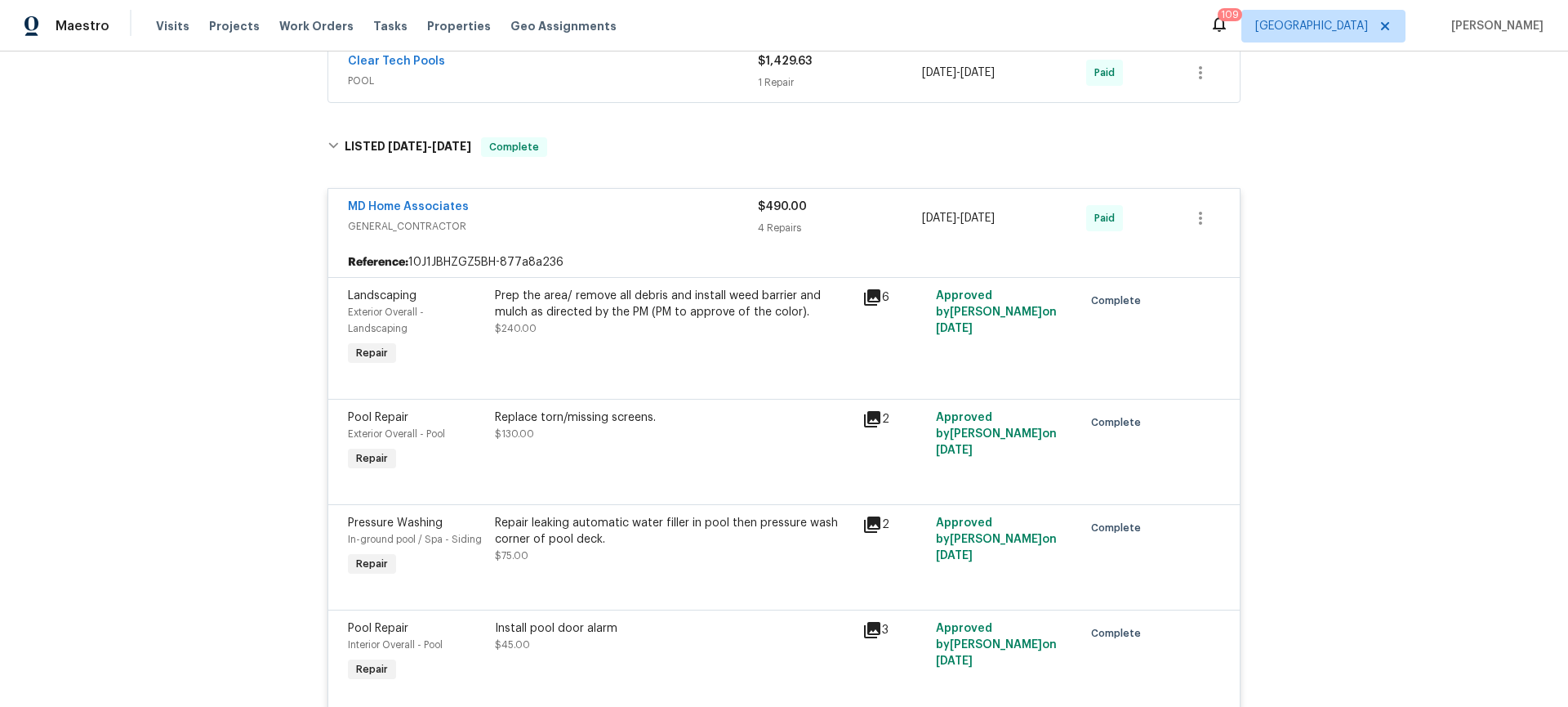
scroll to position [7079, 0]
click at [568, 89] on span "POOL" at bounding box center [553, 81] width 410 height 16
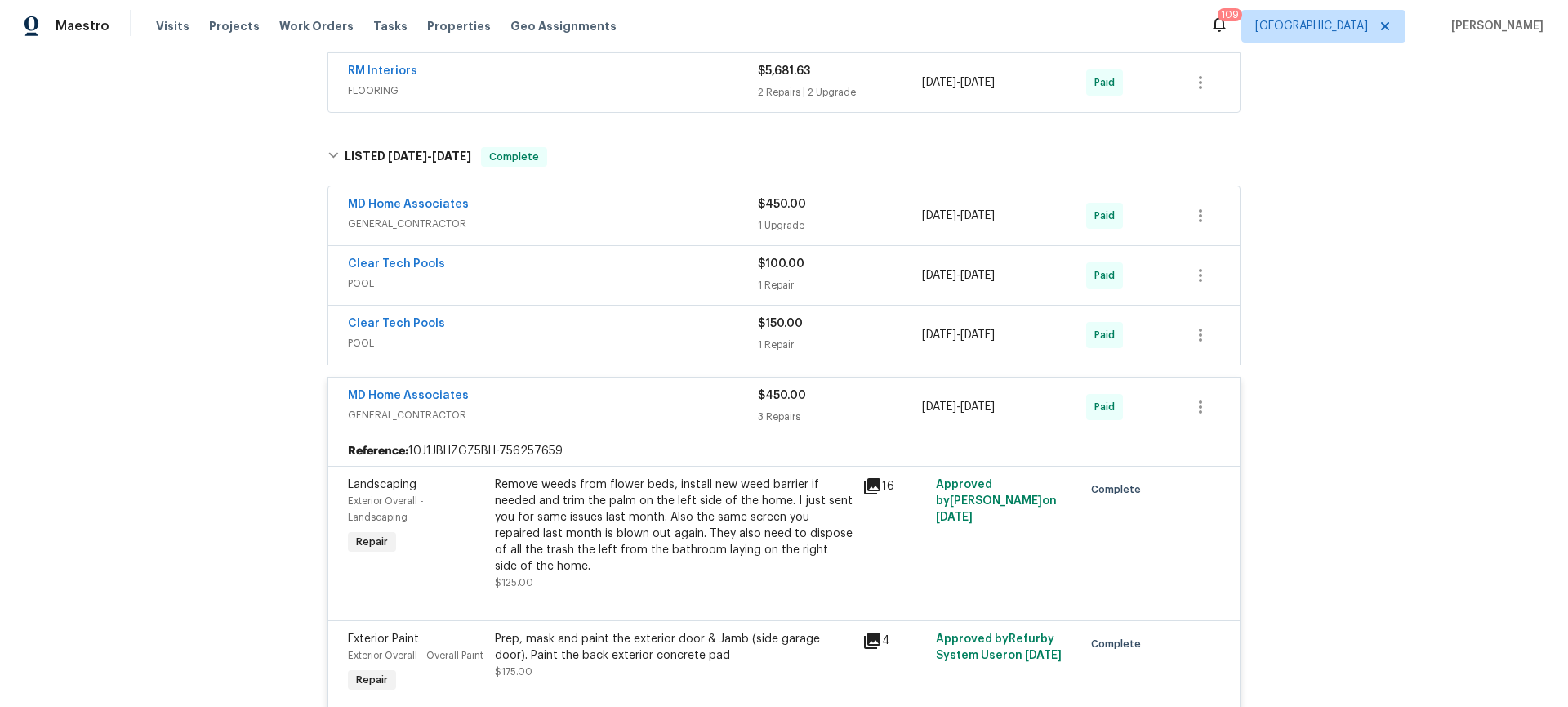
scroll to position [4958, 0]
